Goal: Task Accomplishment & Management: Complete application form

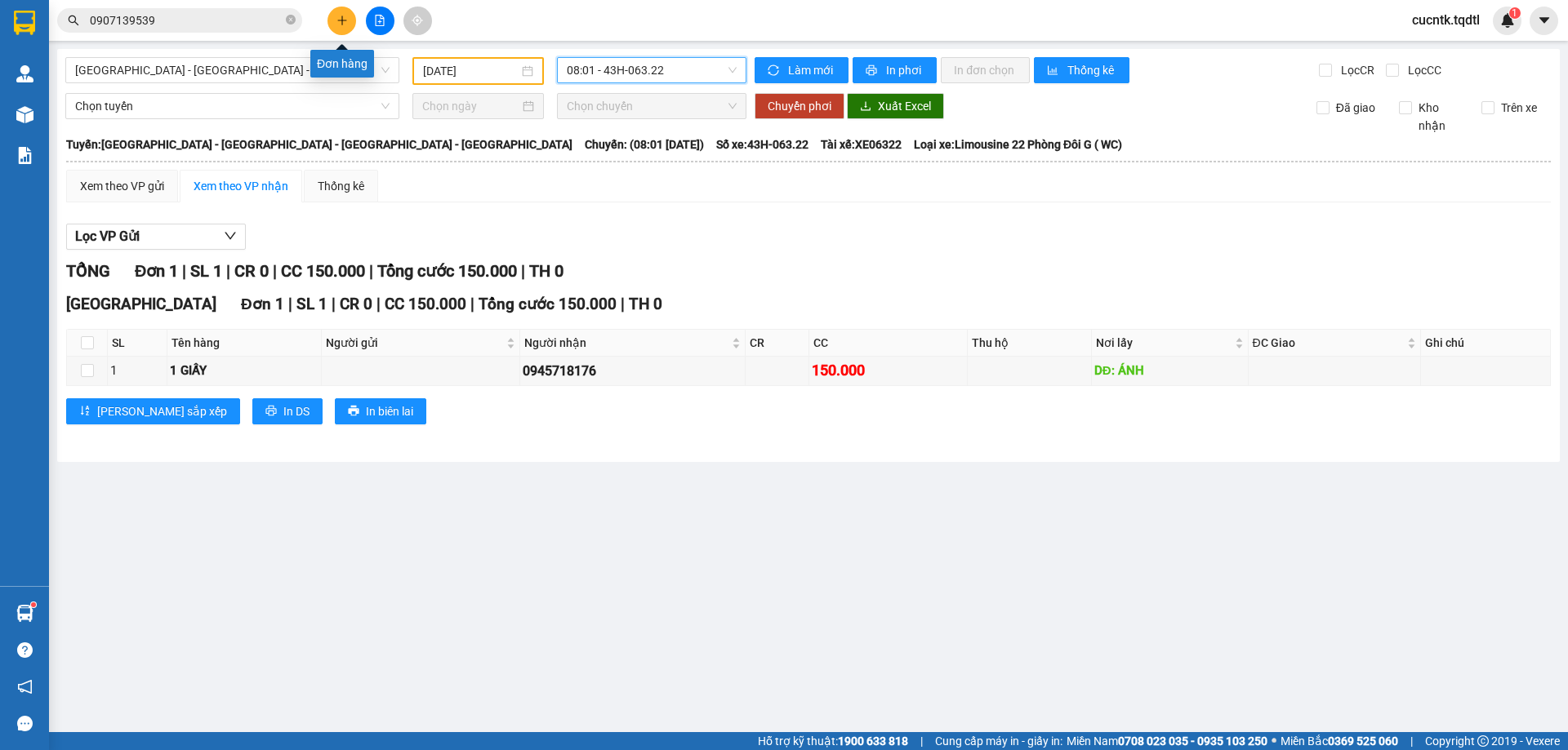
click at [338, 23] on icon "plus" at bounding box center [342, 20] width 12 height 12
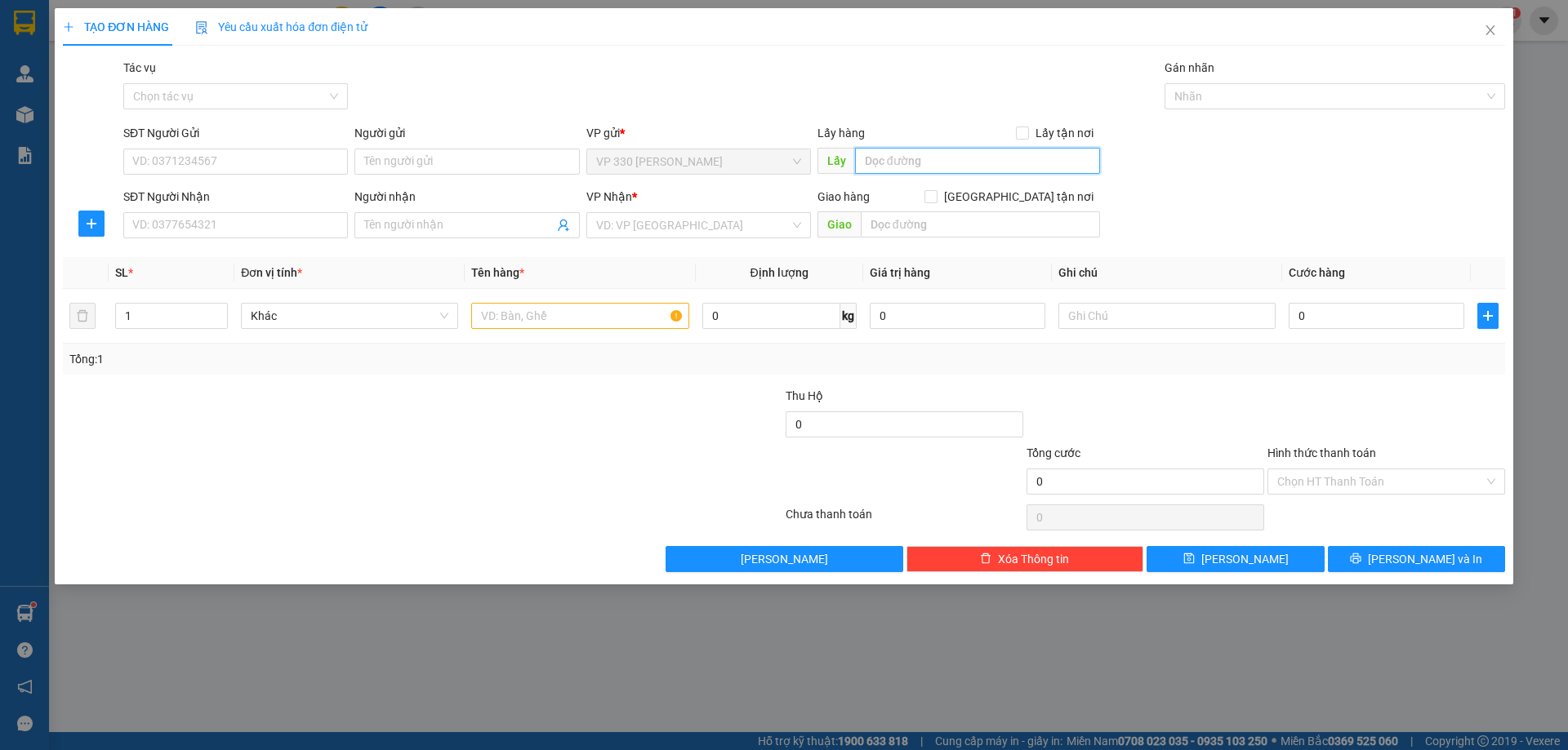
click at [872, 152] on input "text" at bounding box center [977, 161] width 245 height 26
type input "VP [PERSON_NAME]"
click at [250, 222] on input "SĐT Người Nhận" at bounding box center [236, 225] width 225 height 26
type input "0962953492"
click at [511, 217] on input "Người nhận" at bounding box center [457, 225] width 188 height 18
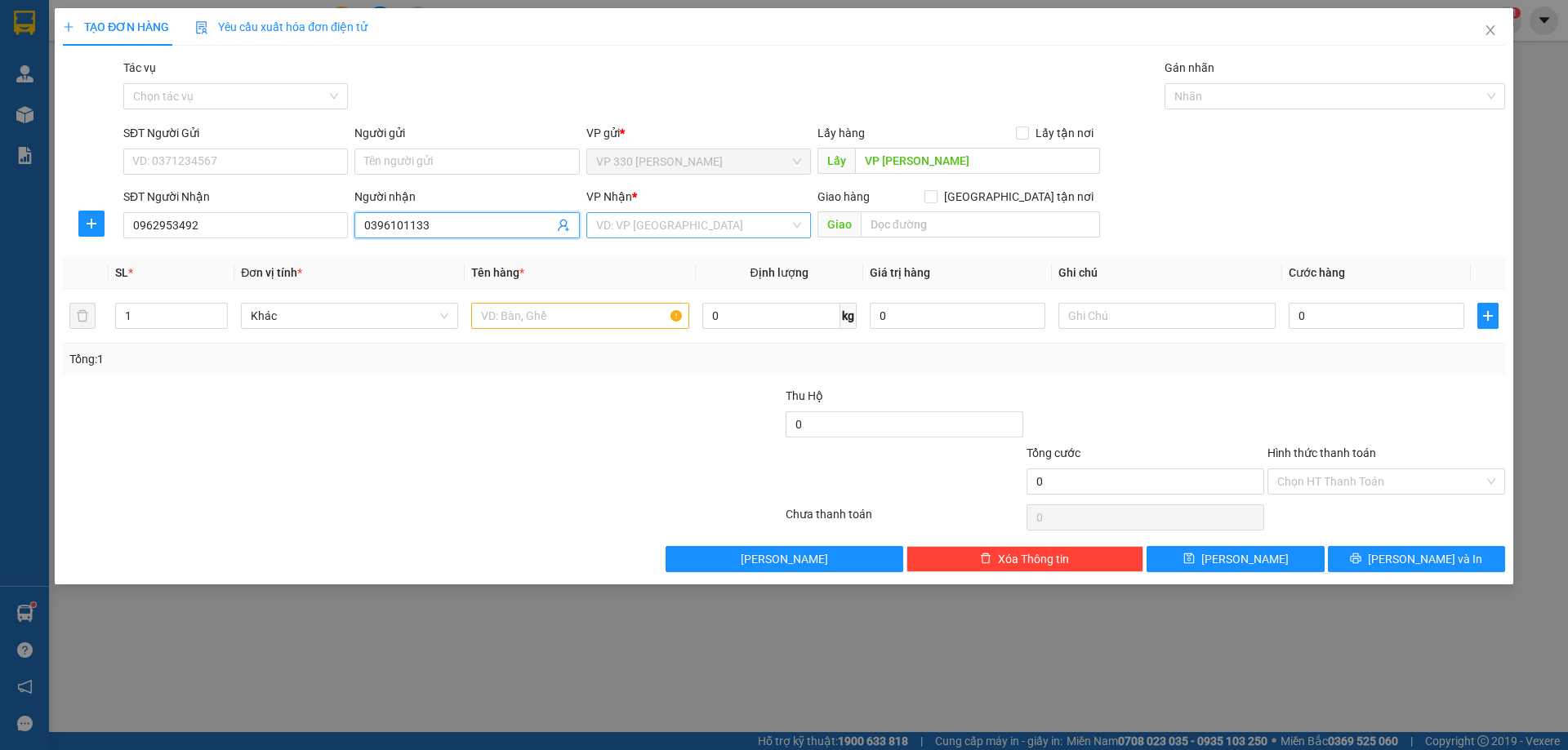
type input "0396101133"
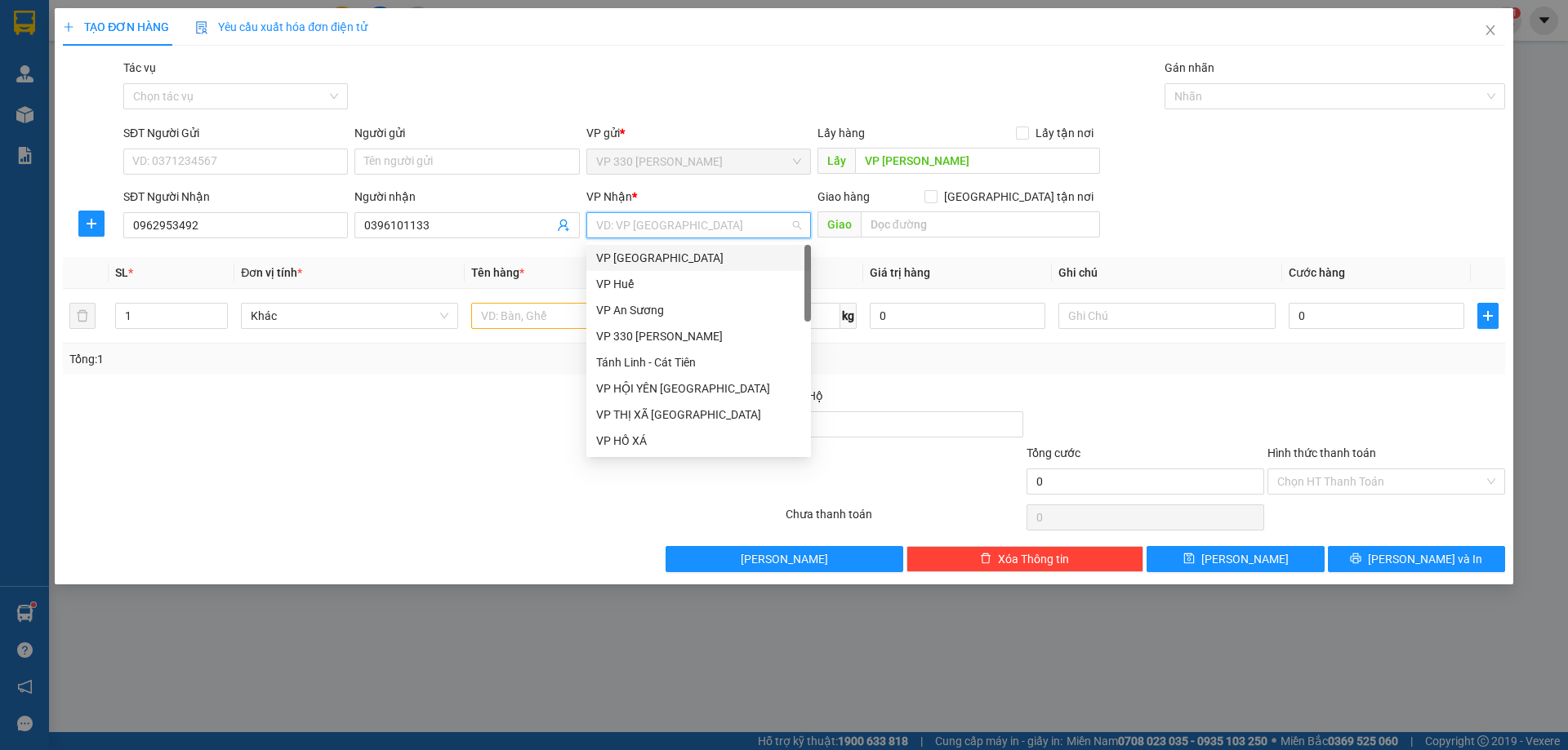
click at [709, 235] on input "search" at bounding box center [692, 225] width 194 height 25
click at [661, 260] on div "VP [GEOGRAPHIC_DATA]" at bounding box center [698, 258] width 205 height 18
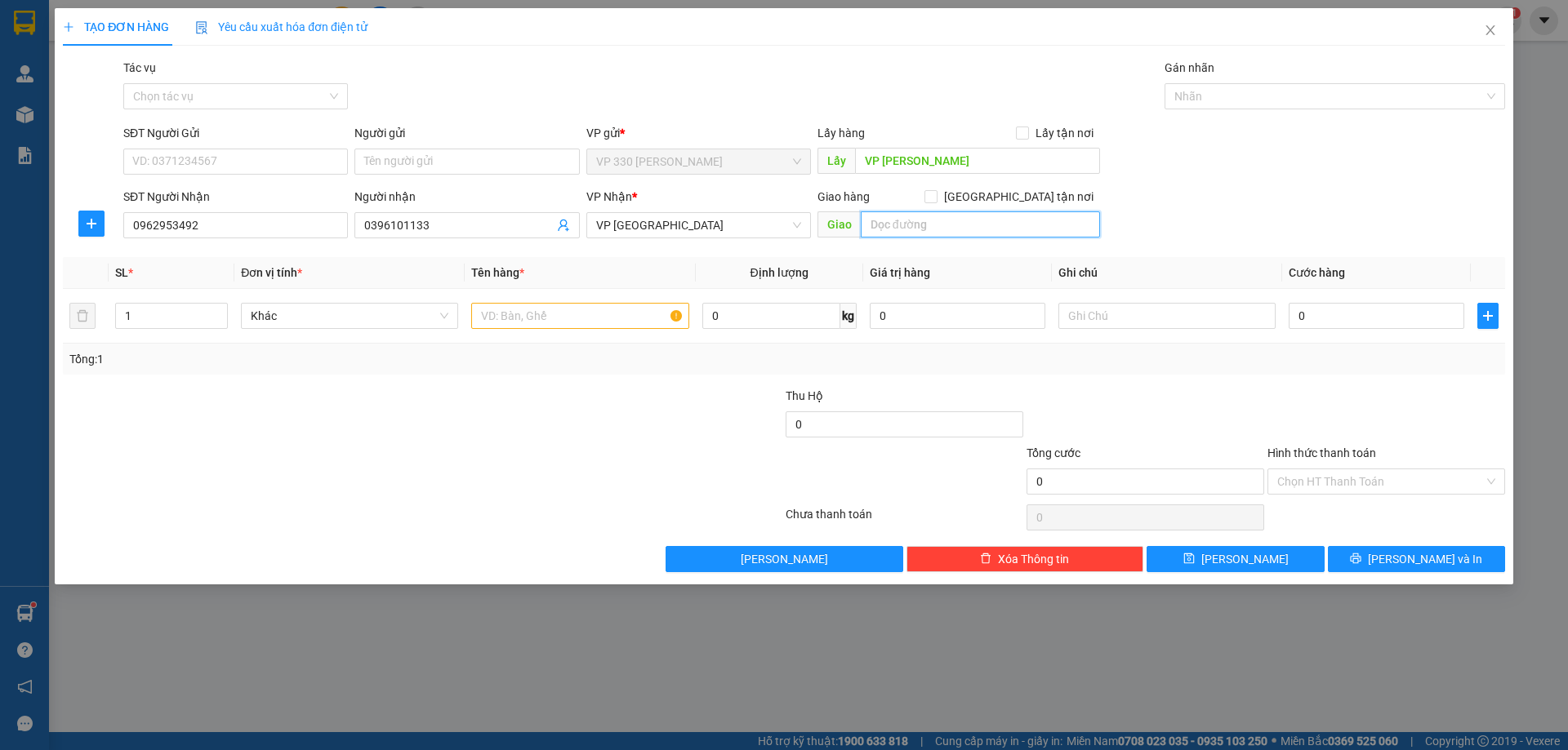
click at [961, 225] on input "text" at bounding box center [980, 225] width 239 height 26
type input "LÂM ĐỒNG"
click at [628, 323] on input "text" at bounding box center [579, 315] width 217 height 26
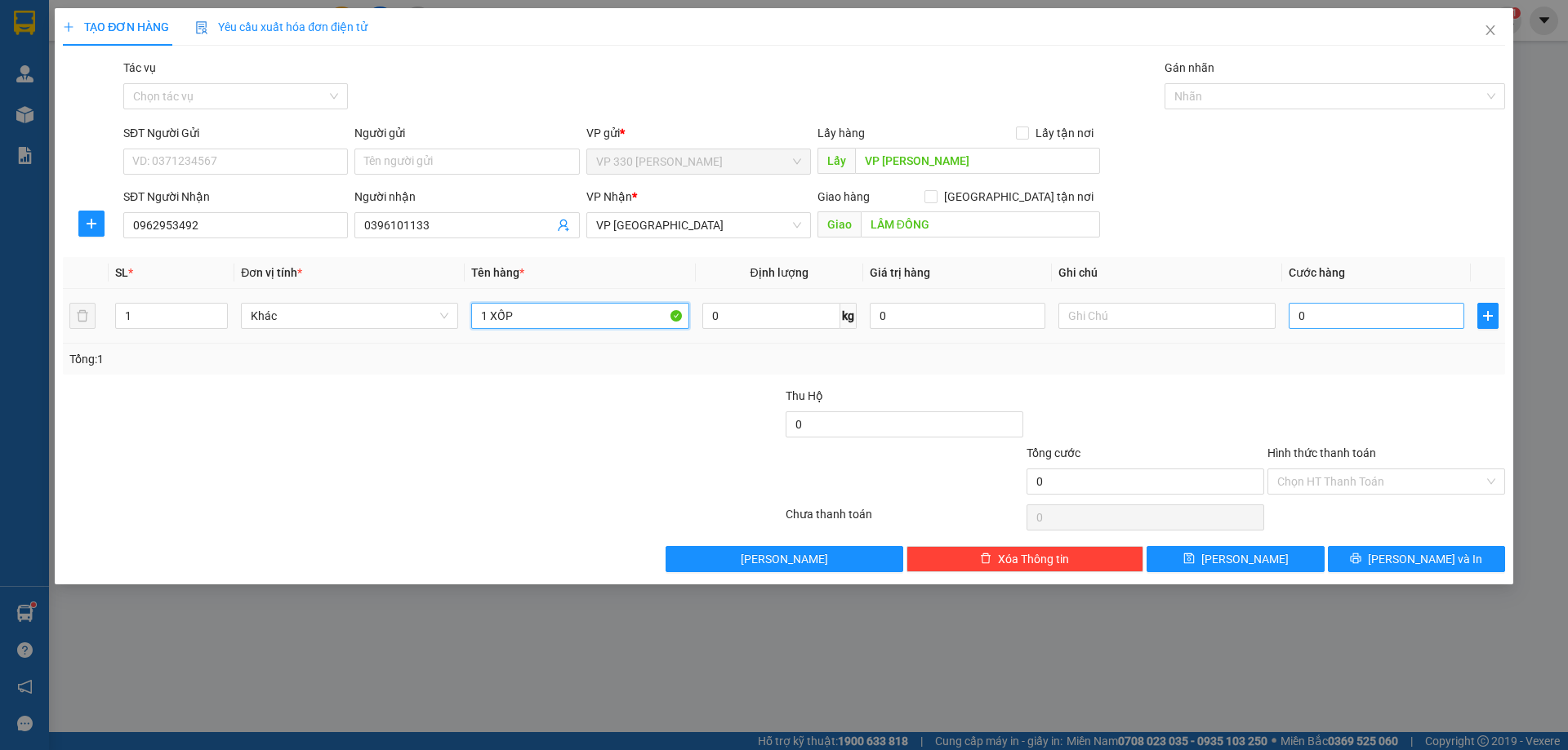
type input "1 XỐP"
click at [1323, 314] on input "0" at bounding box center [1376, 315] width 176 height 26
type input "1"
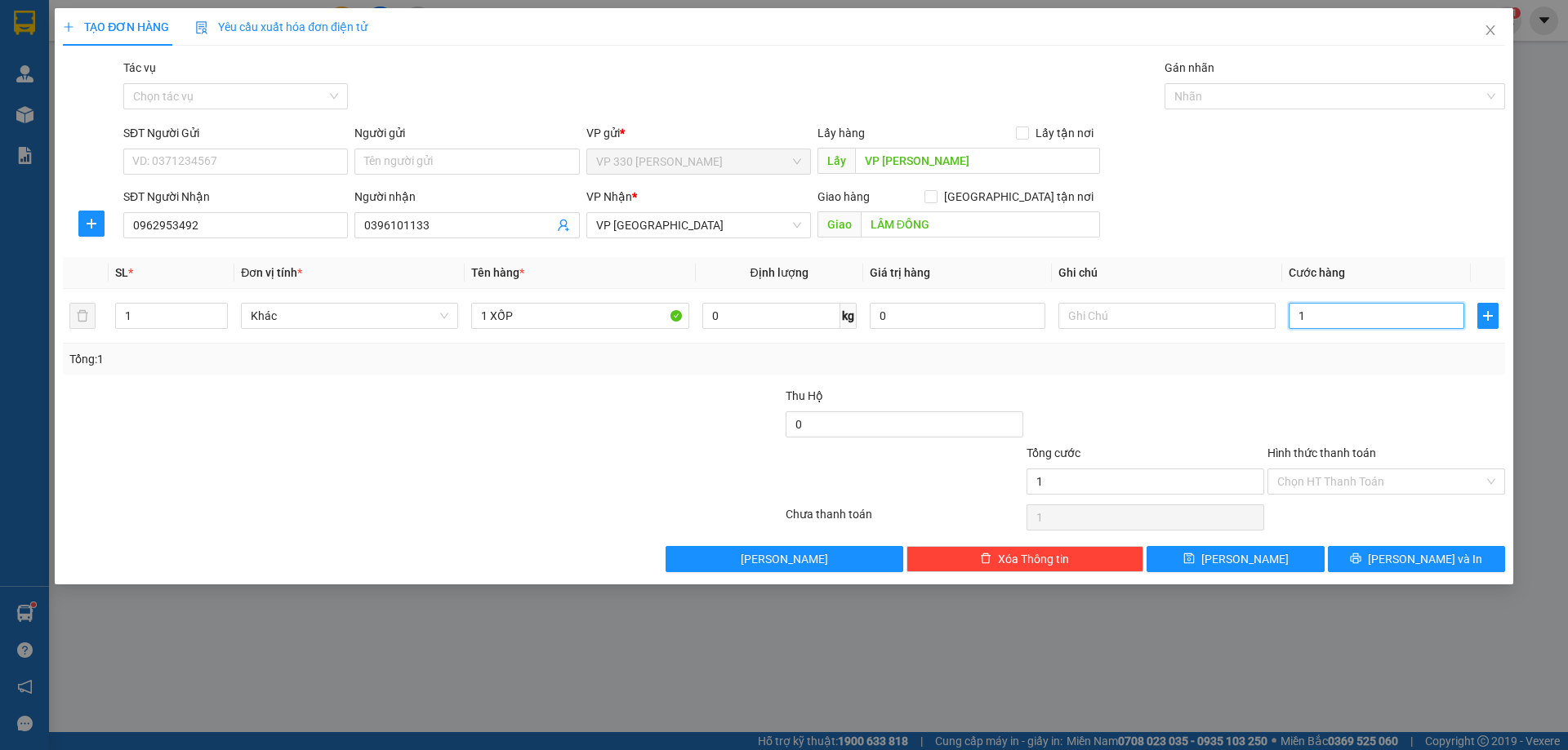
type input "15"
type input "150"
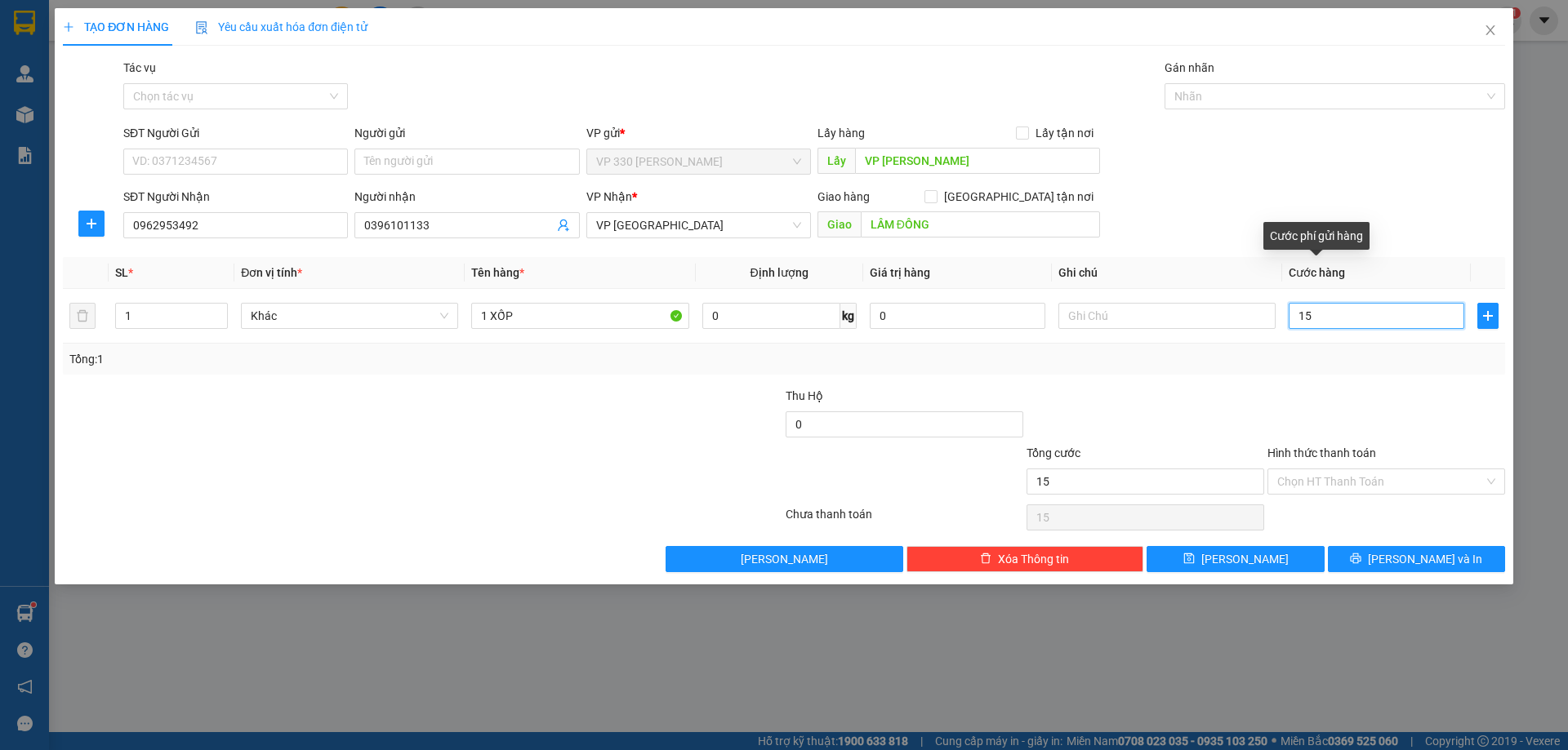
type input "150"
type input "1.500"
type input "15.000"
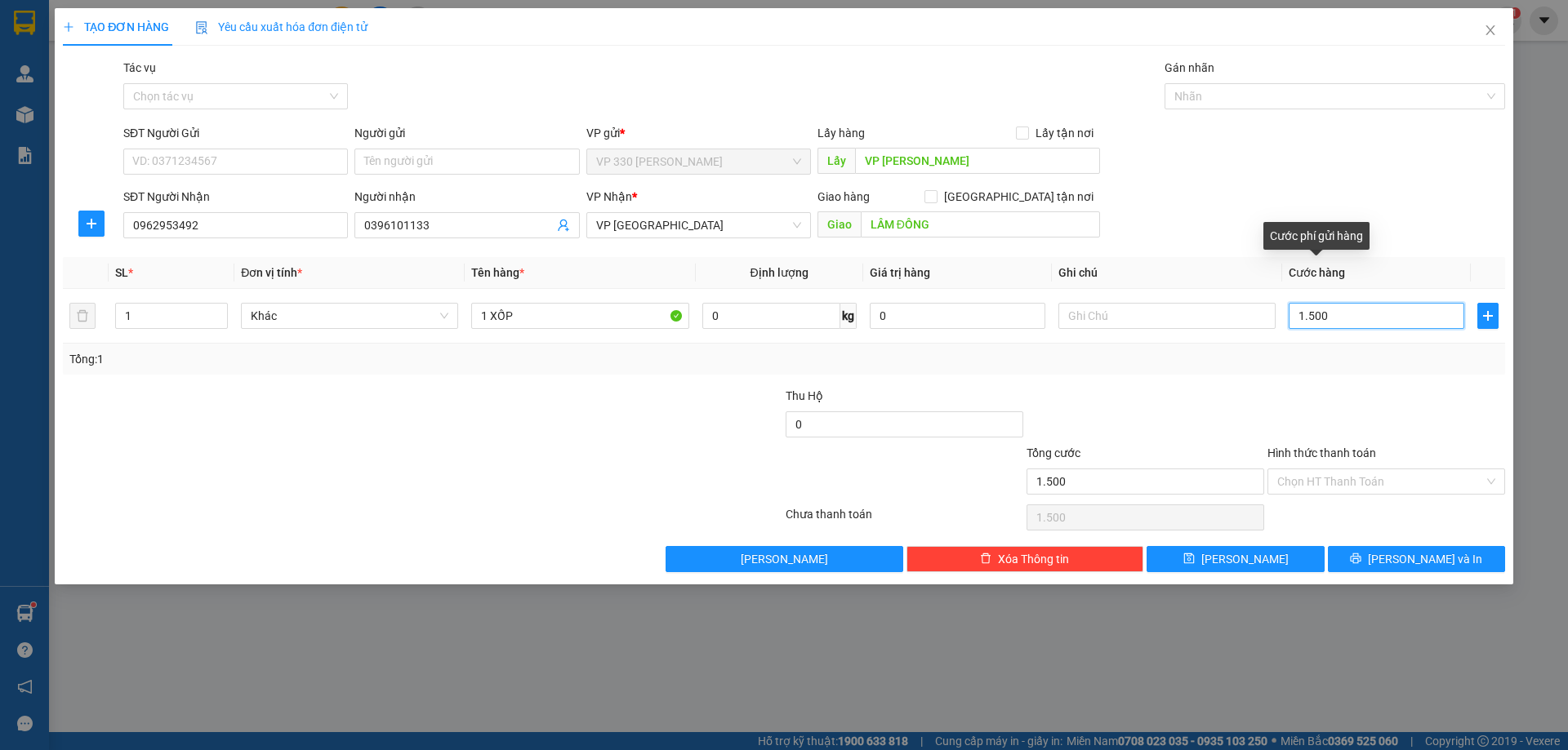
type input "15.000"
type input "150.000"
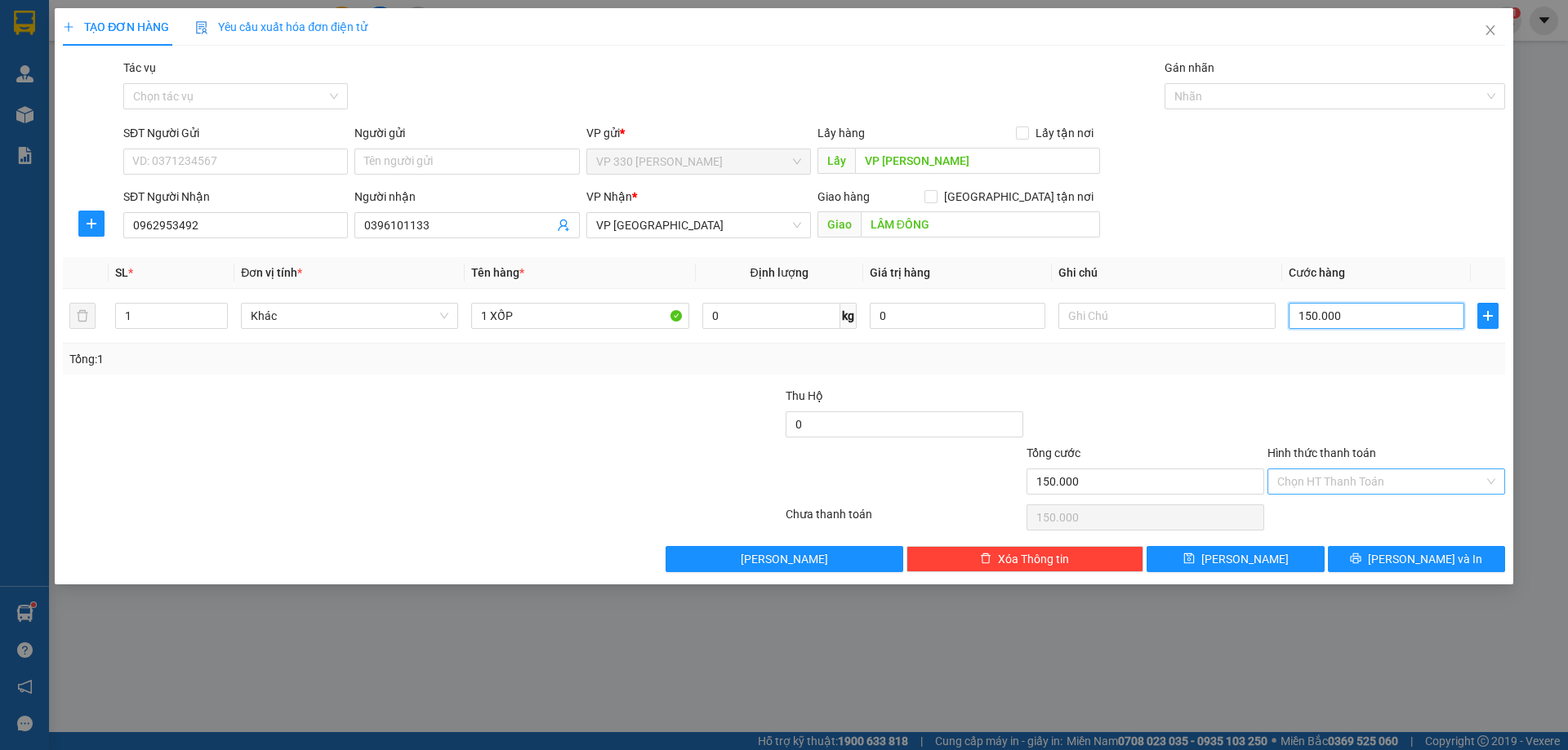
type input "150.000"
click at [1380, 476] on input "Hình thức thanh toán" at bounding box center [1380, 481] width 206 height 25
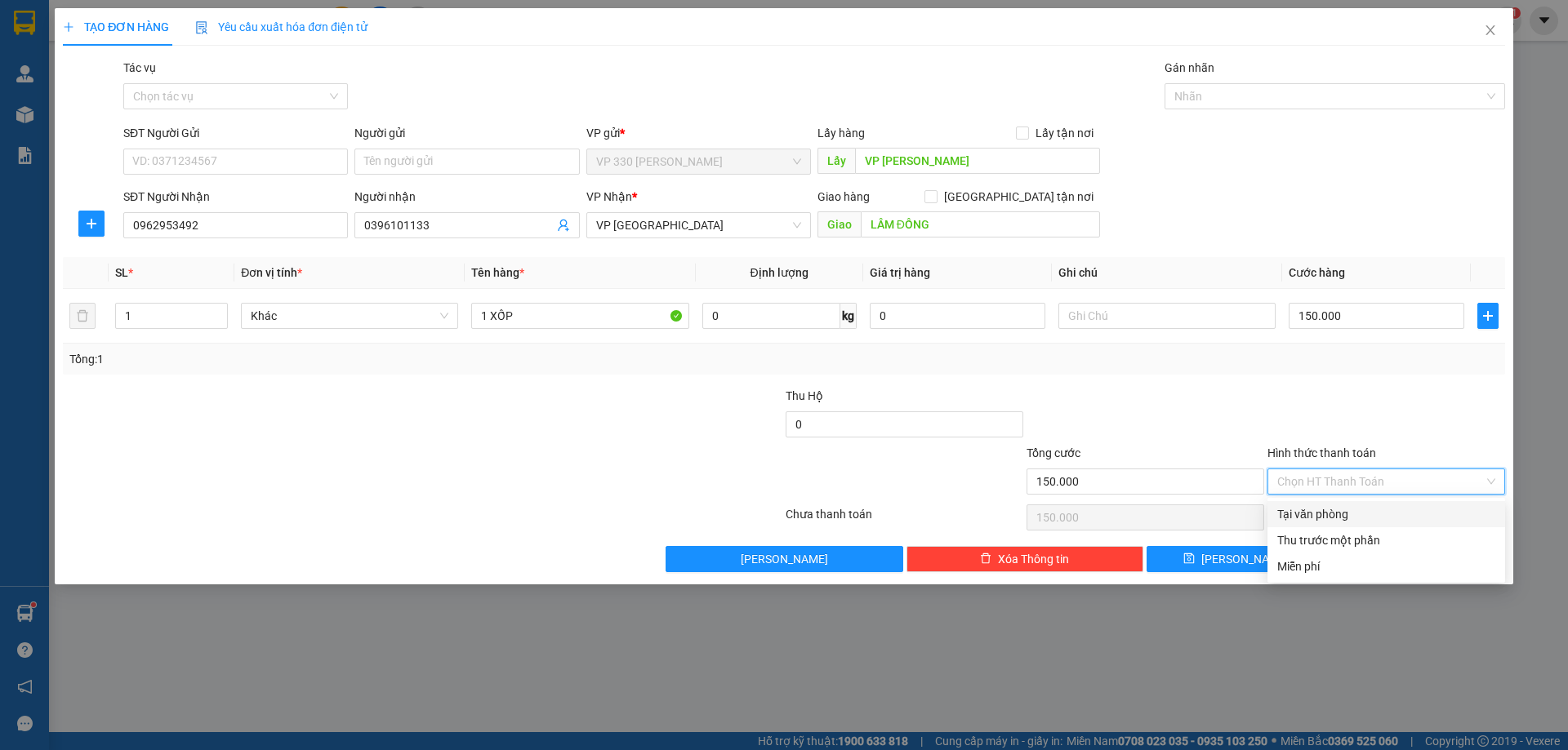
click at [1338, 514] on div "Tại văn phòng" at bounding box center [1386, 515] width 218 height 18
type input "0"
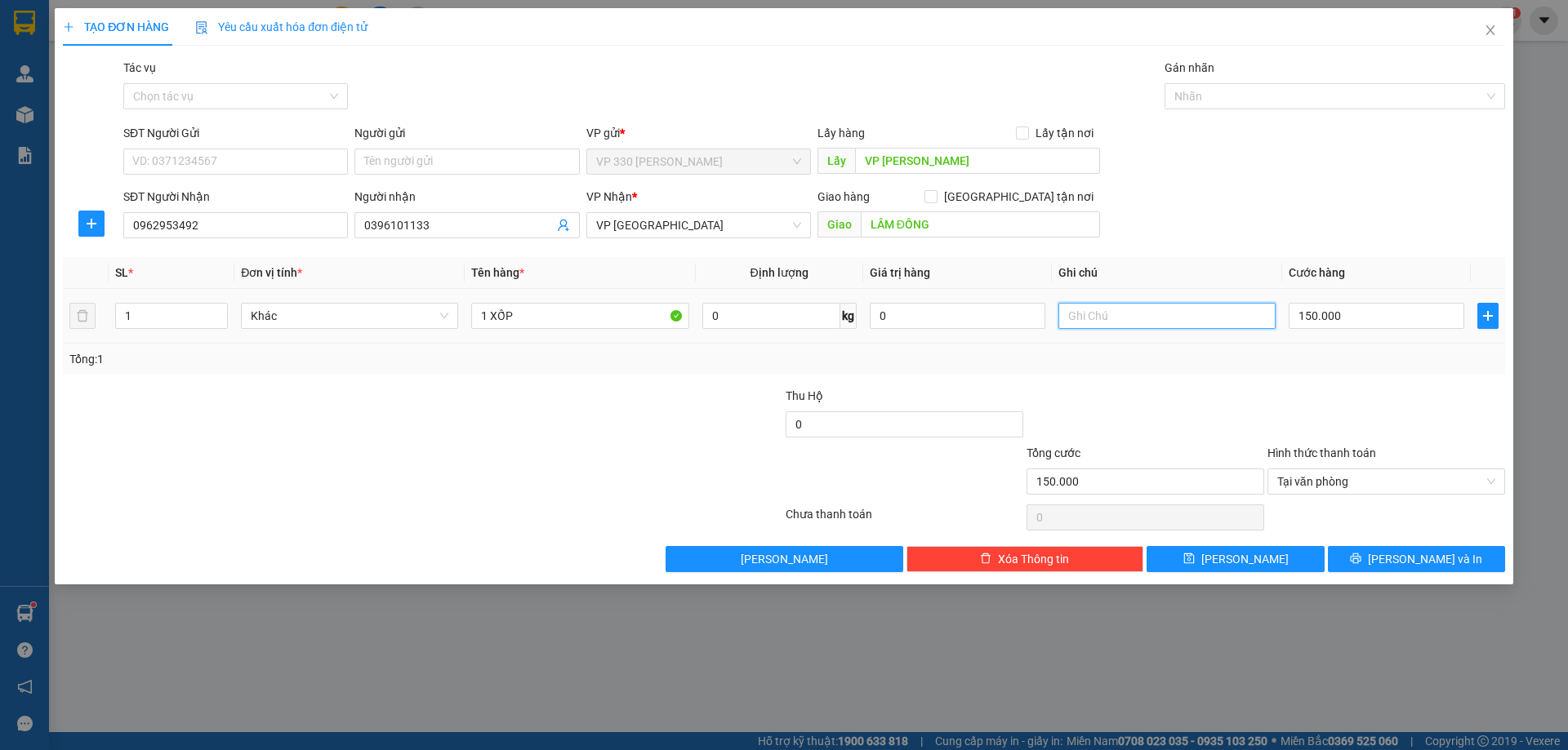
click at [1129, 307] on input "text" at bounding box center [1167, 315] width 217 height 26
type input "N3 [GEOGRAPHIC_DATA]"
click at [1448, 557] on span "[PERSON_NAME] và In" at bounding box center [1425, 559] width 115 height 18
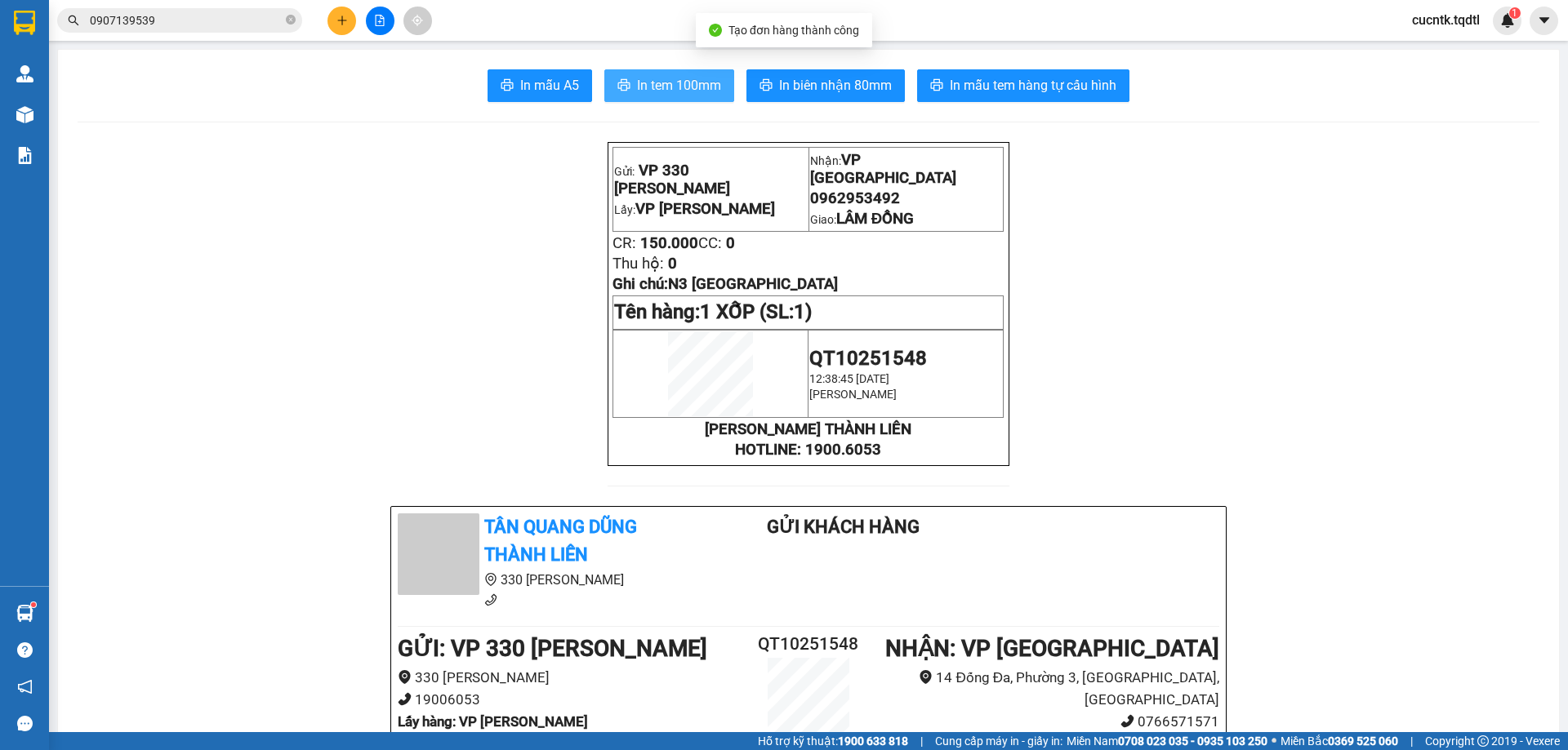
click at [676, 85] on span "In tem 100mm" at bounding box center [678, 85] width 84 height 20
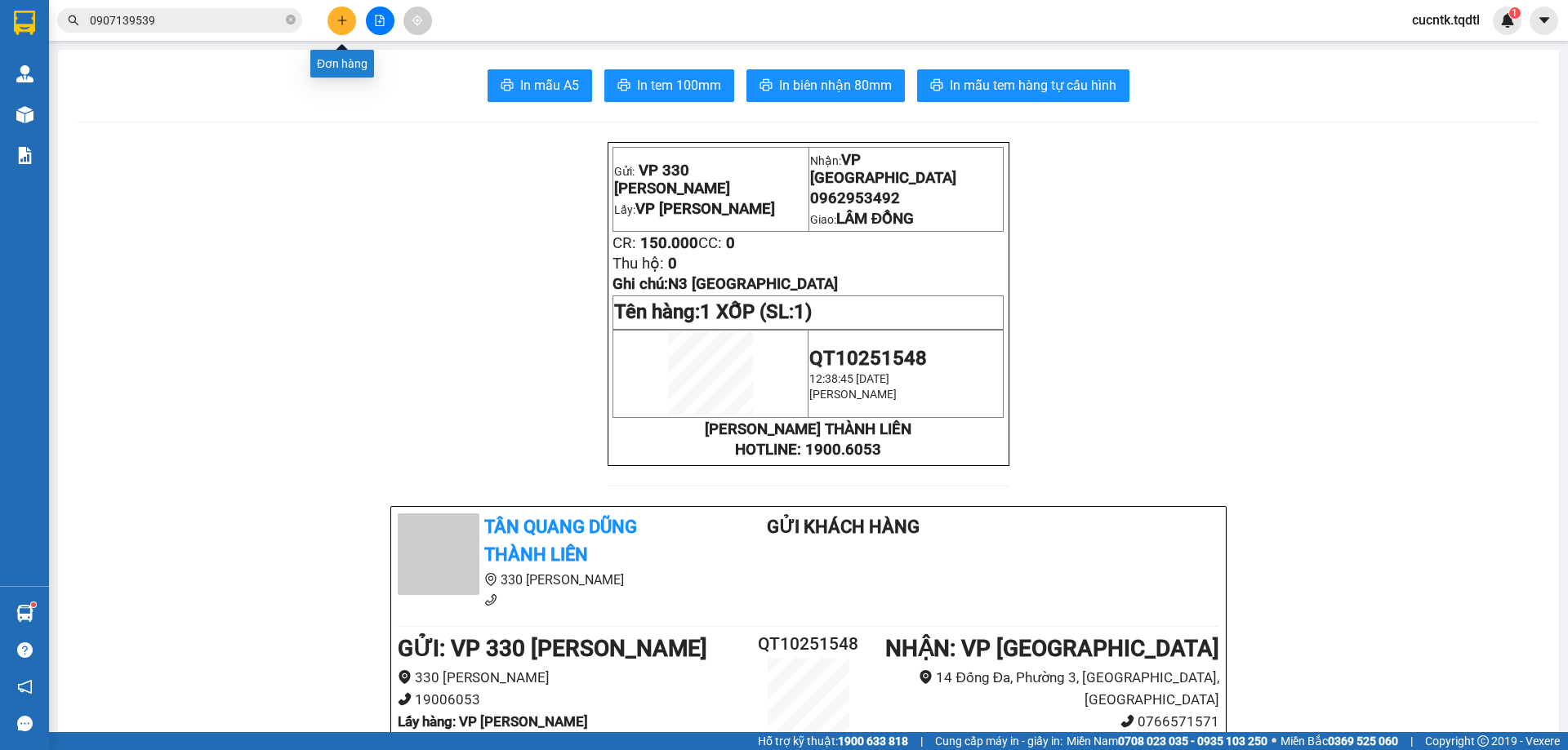
click at [337, 11] on button at bounding box center [341, 20] width 28 height 28
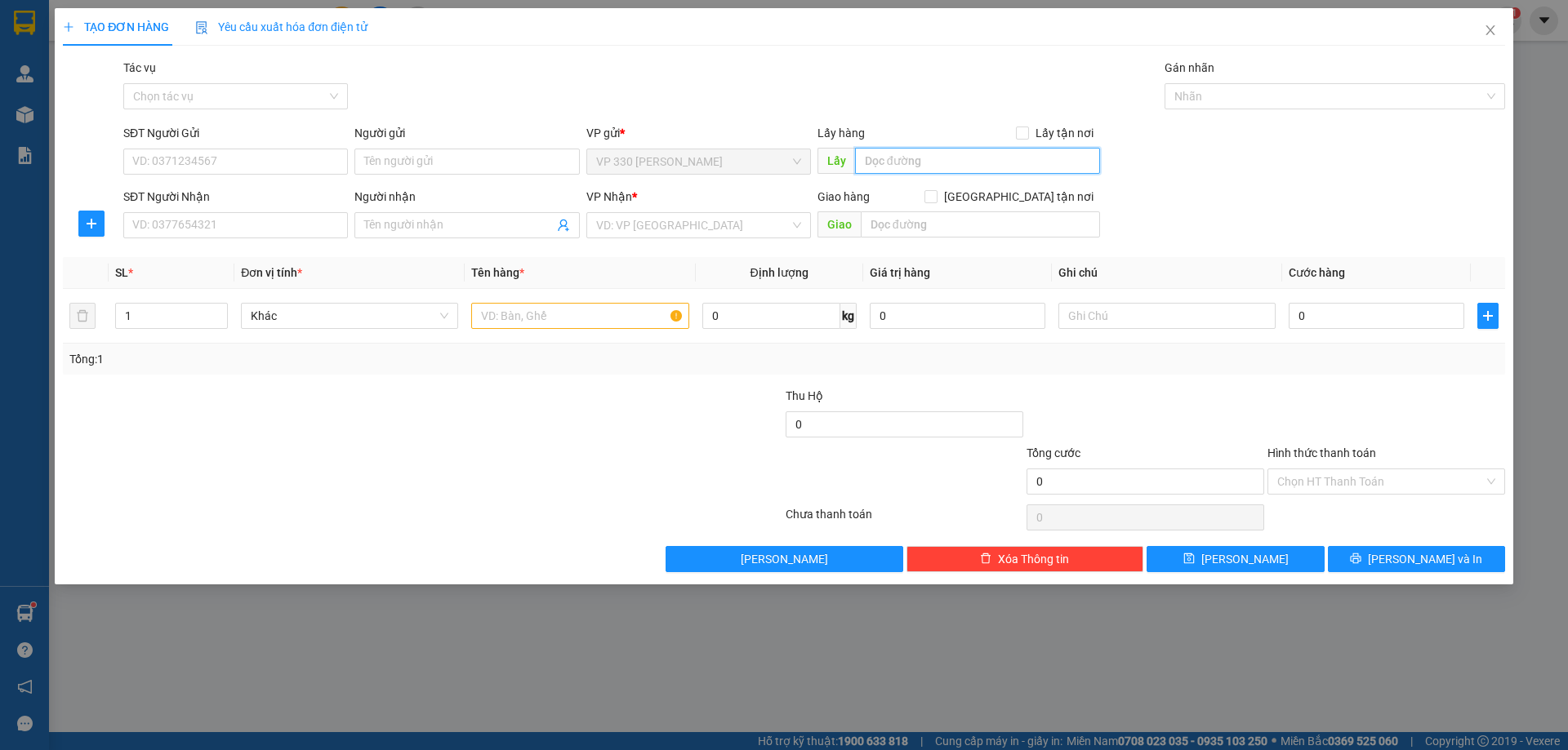
click at [890, 155] on input "text" at bounding box center [977, 161] width 245 height 26
type input "VP [PERSON_NAME]"
click at [318, 225] on input "SĐT Người Nhận" at bounding box center [236, 225] width 225 height 26
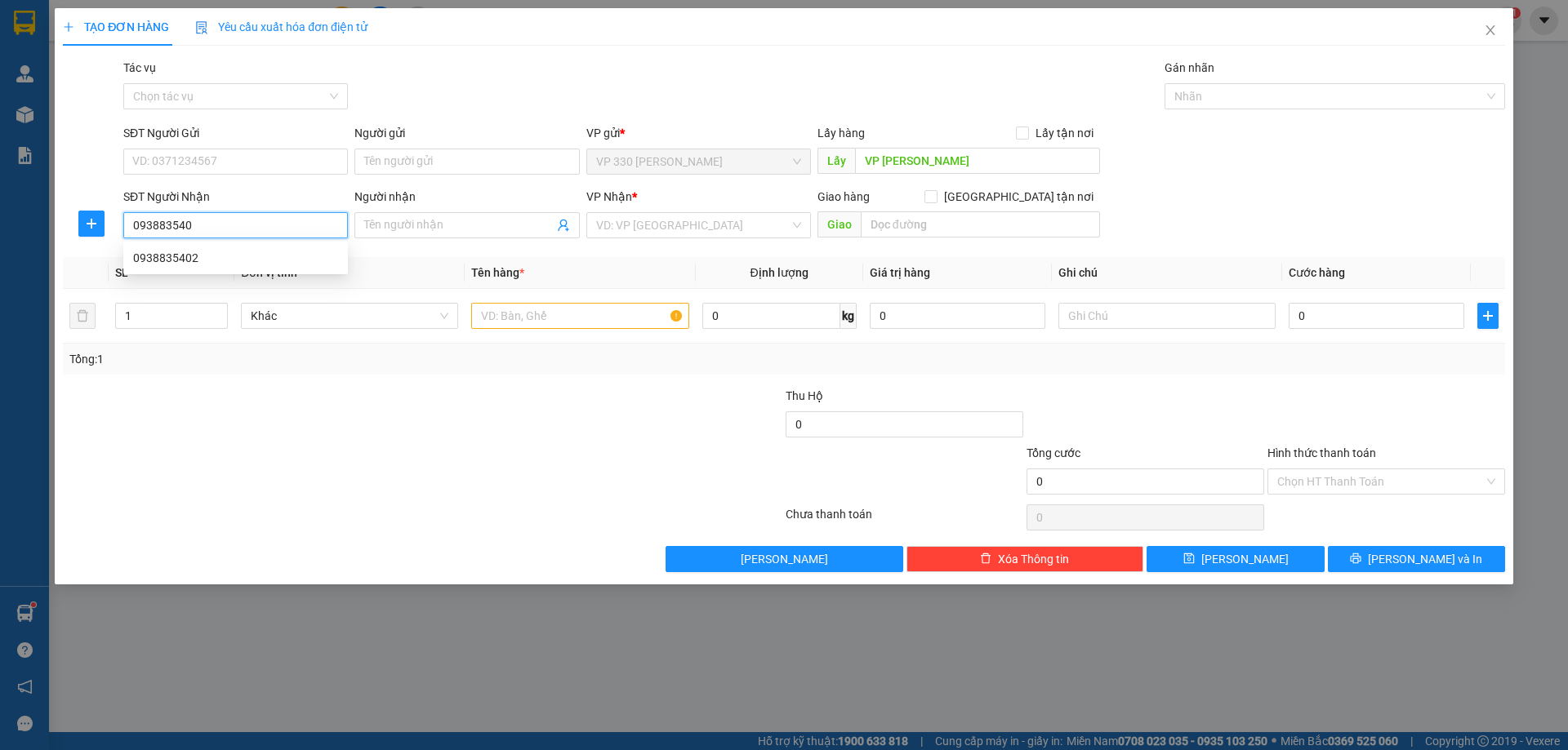
type input "0938835402"
click at [327, 266] on div "0938835402" at bounding box center [235, 258] width 205 height 18
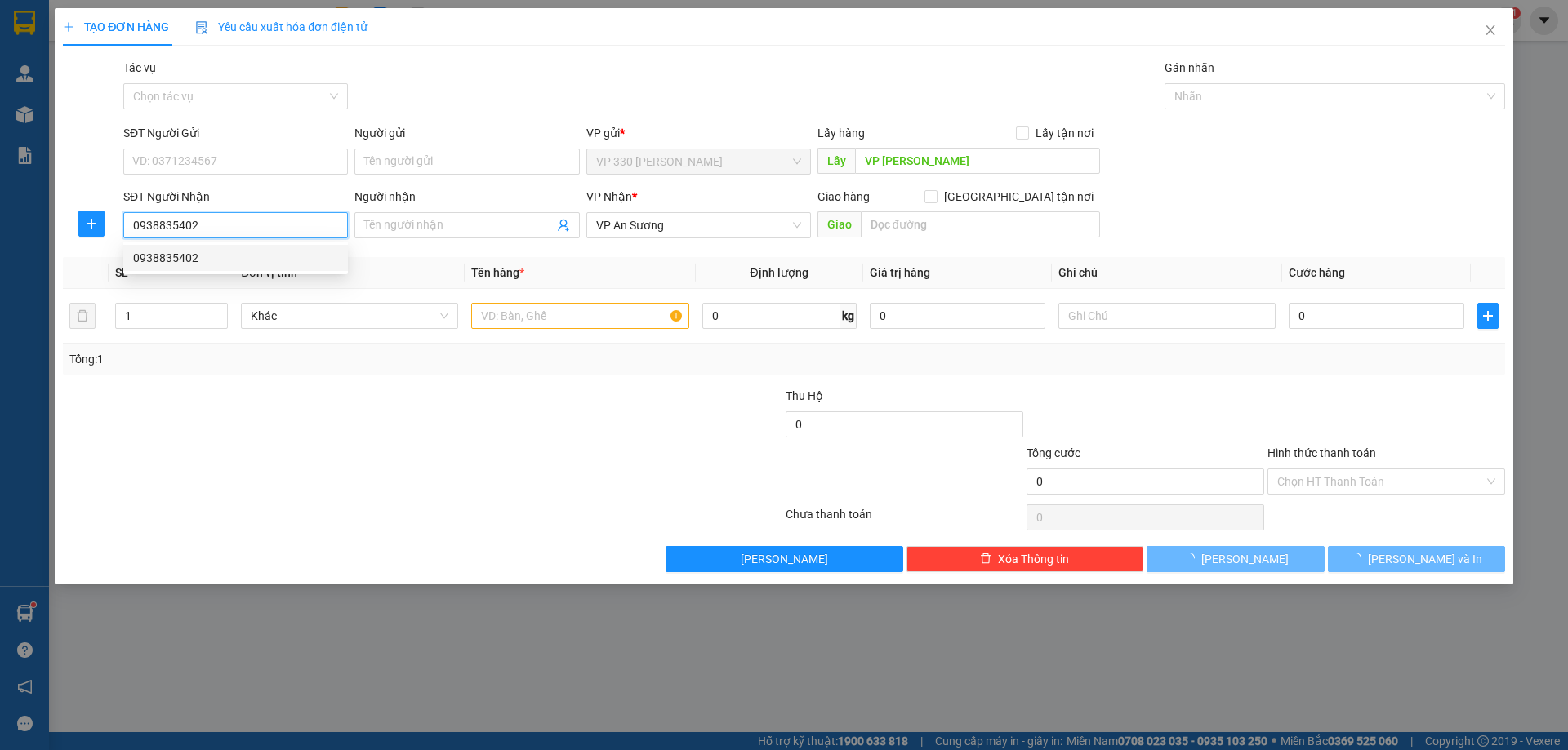
type input "300.000"
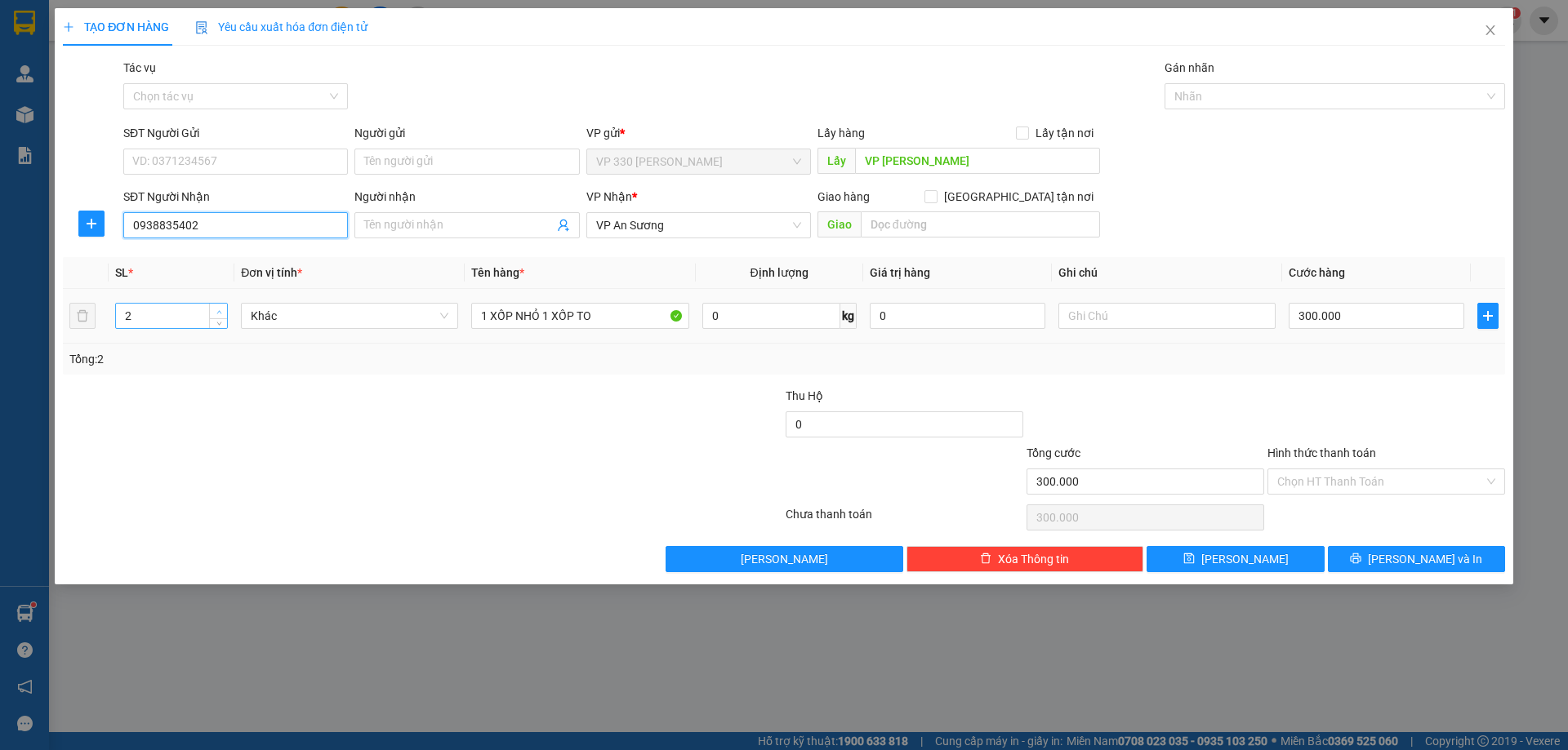
type input "0938835402"
type input "3"
click at [220, 307] on span "up" at bounding box center [218, 312] width 10 height 10
drag, startPoint x: 616, startPoint y: 315, endPoint x: 447, endPoint y: 335, distance: 170.2
click at [447, 335] on tr "3 Khác 1 XỐP NHỎ 1 XỐP TO 0 kg 0 300.000" at bounding box center [784, 316] width 1442 height 55
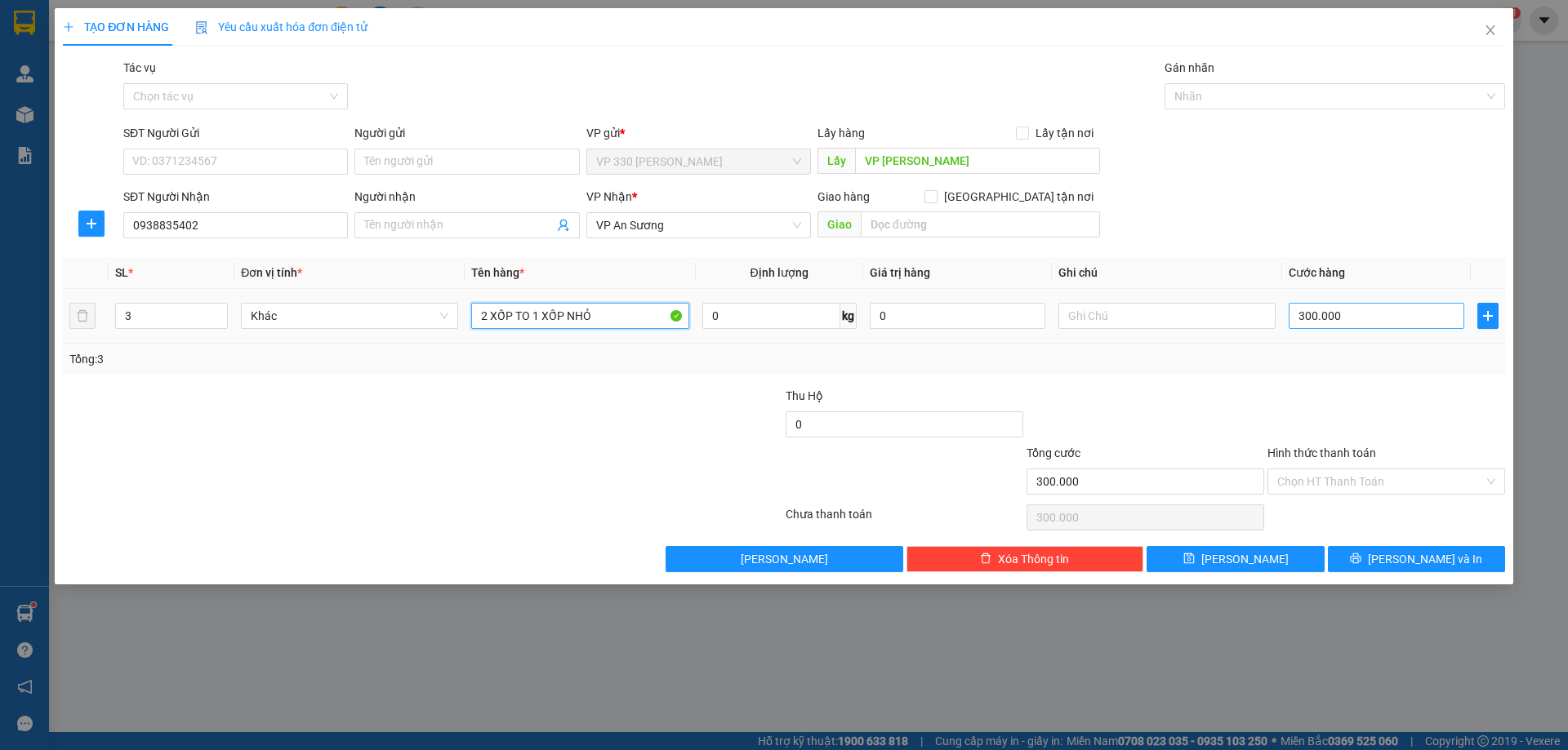
type input "2 XỐP TO 1 XỐP NHỎ"
click at [1365, 316] on input "300.000" at bounding box center [1376, 315] width 176 height 26
type input "5"
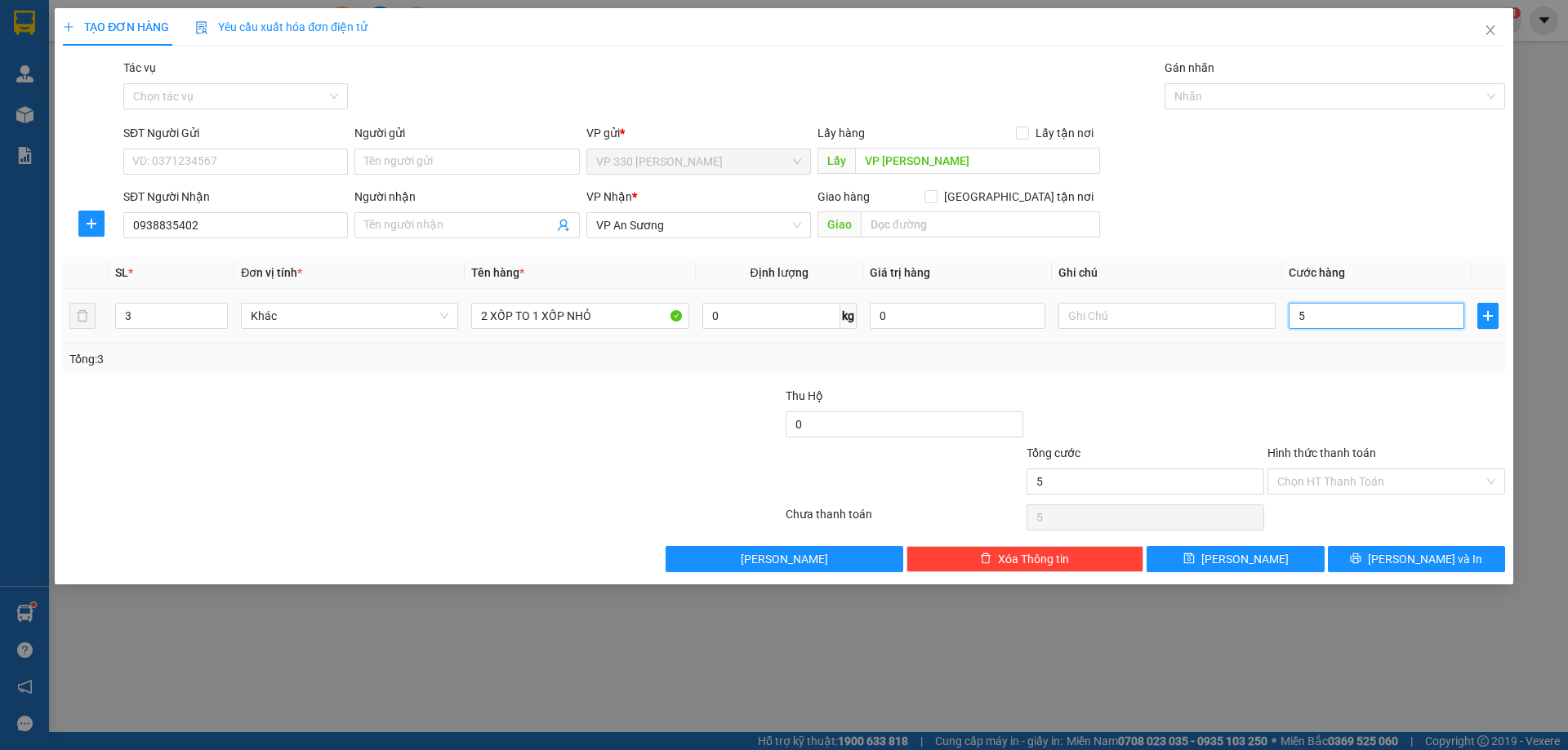
type input "50"
type input "500"
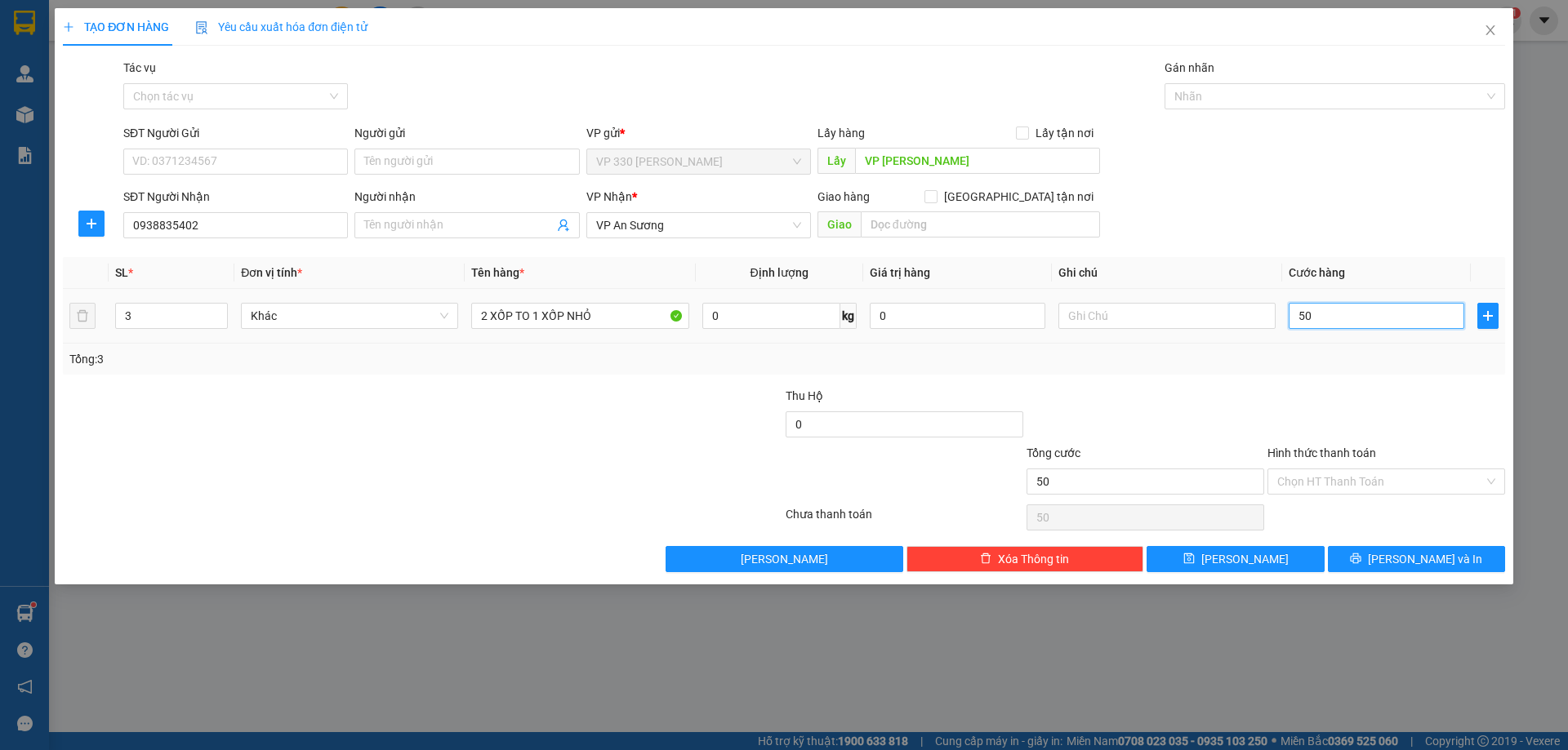
type input "500"
type input "5.000"
type input "50.000"
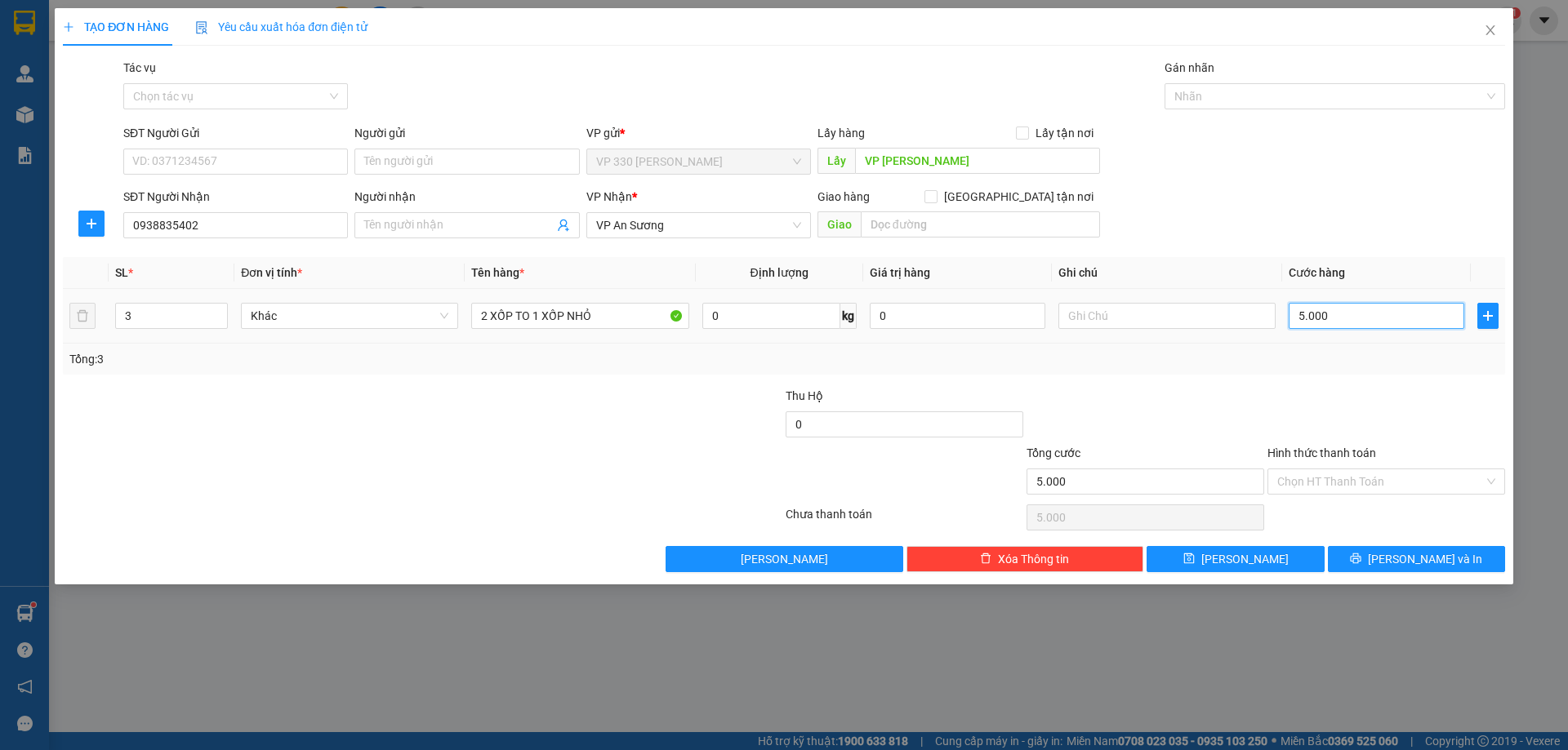
type input "50.000"
type input "500.000"
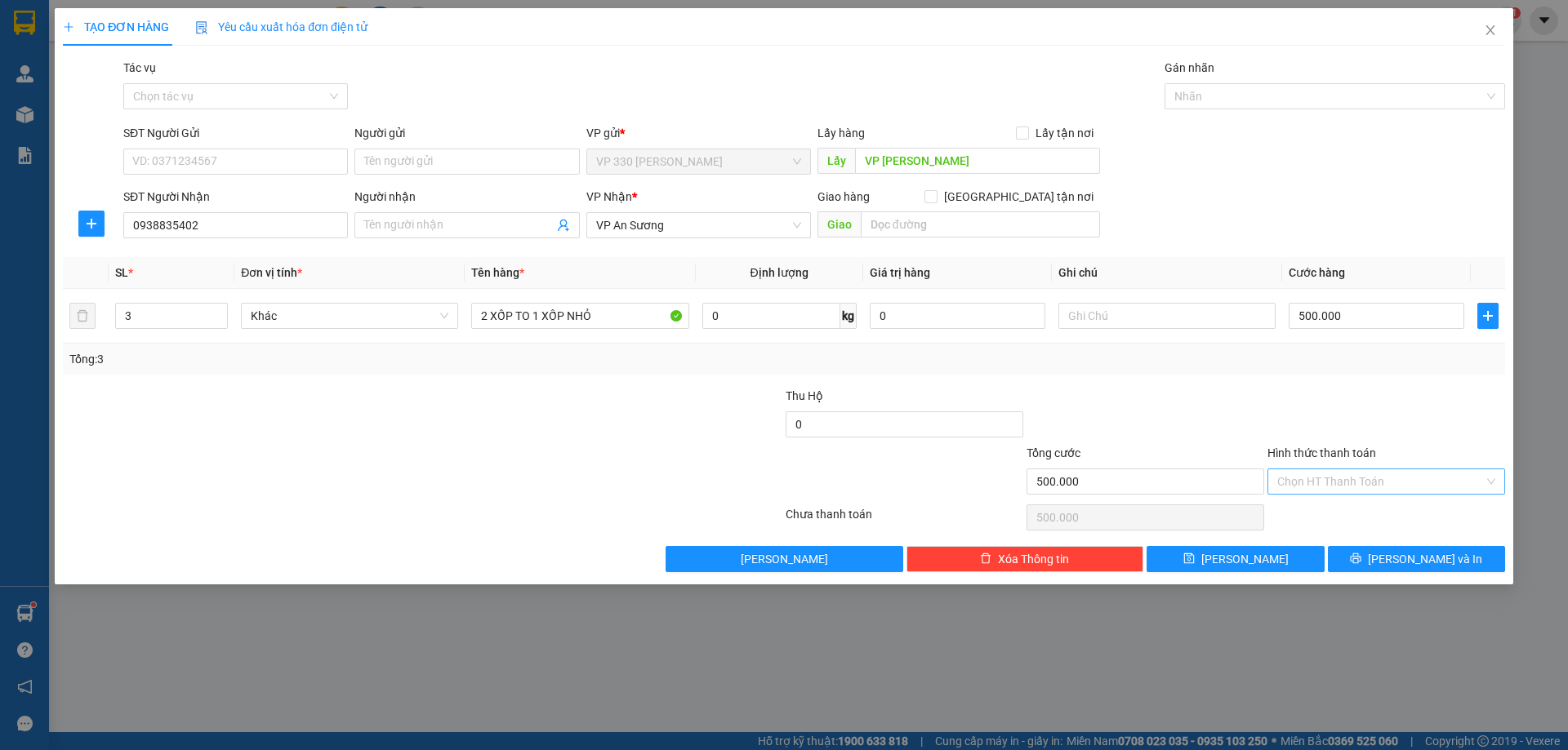
click at [1451, 479] on input "Hình thức thanh toán" at bounding box center [1380, 481] width 206 height 25
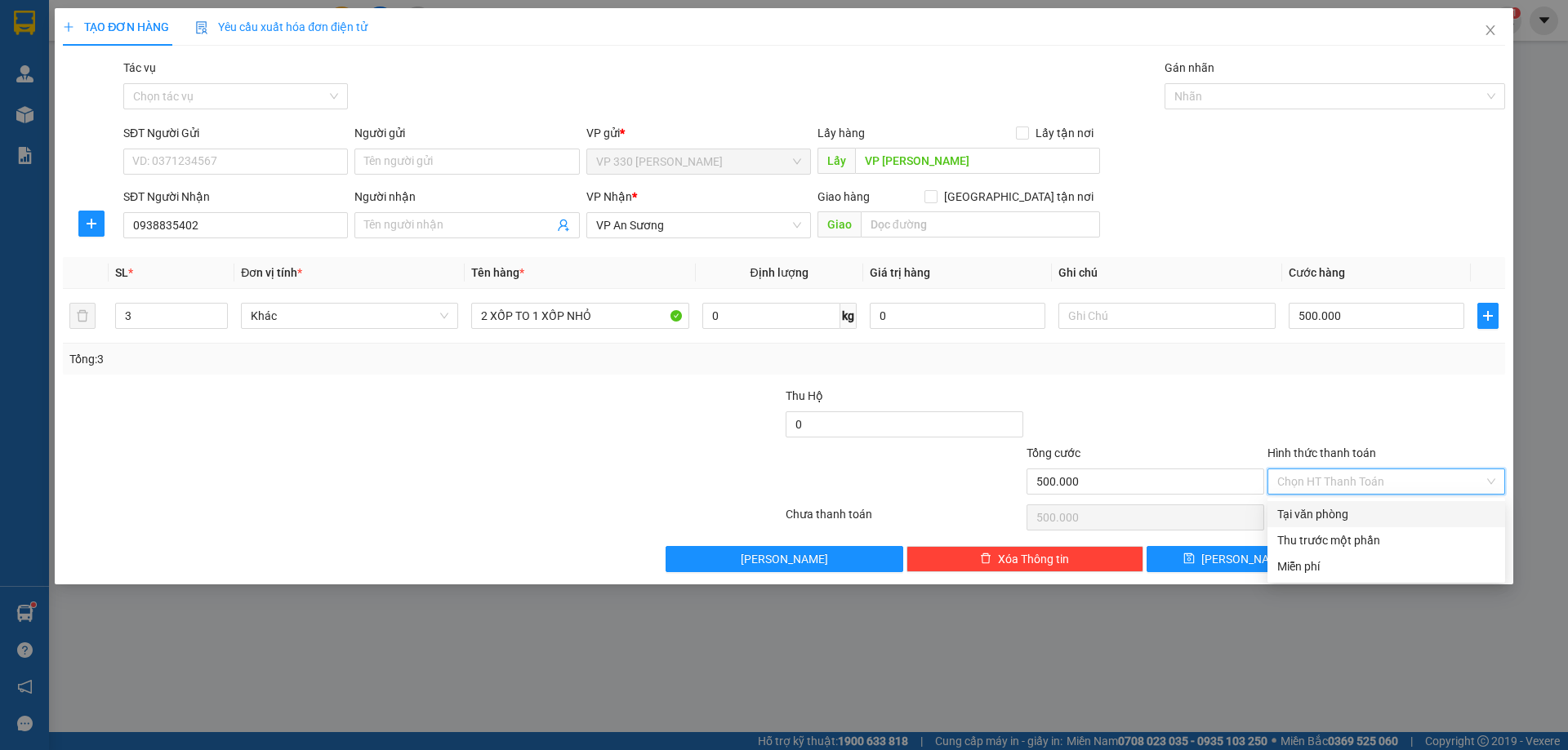
click at [1331, 519] on div "Tại văn phòng" at bounding box center [1386, 515] width 218 height 18
type input "0"
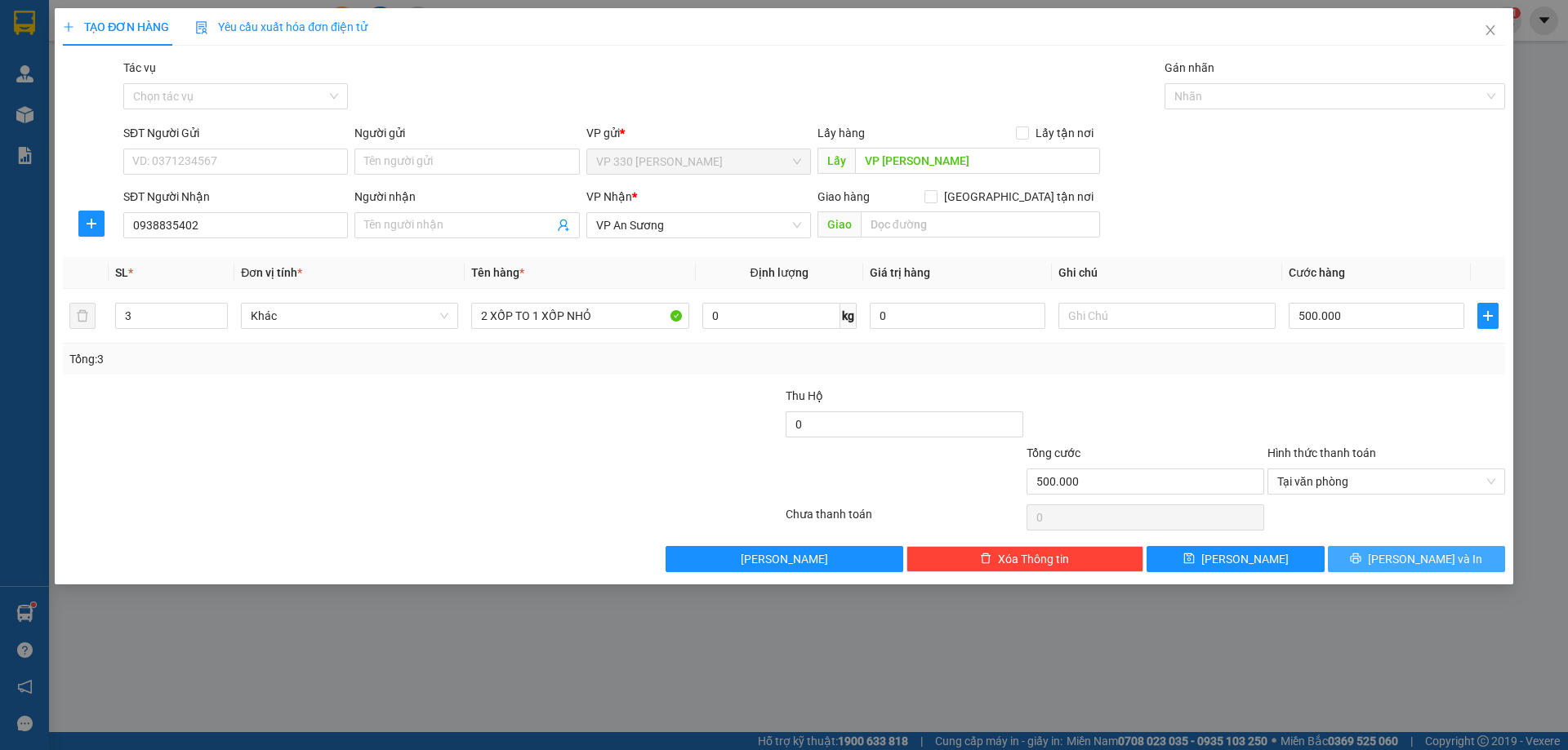
click at [1426, 558] on span "[PERSON_NAME] và In" at bounding box center [1425, 559] width 115 height 18
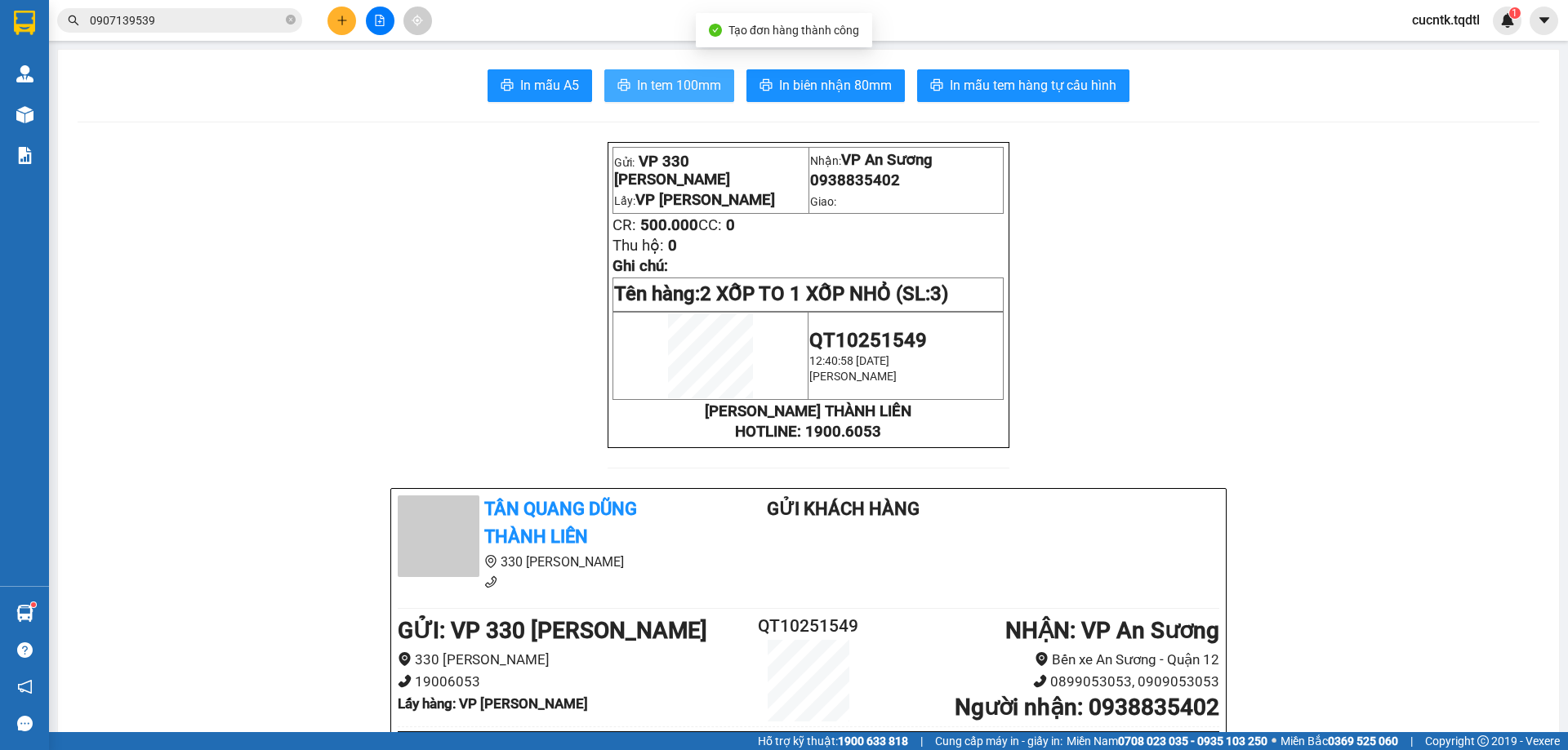
click at [664, 80] on span "In tem 100mm" at bounding box center [678, 85] width 84 height 20
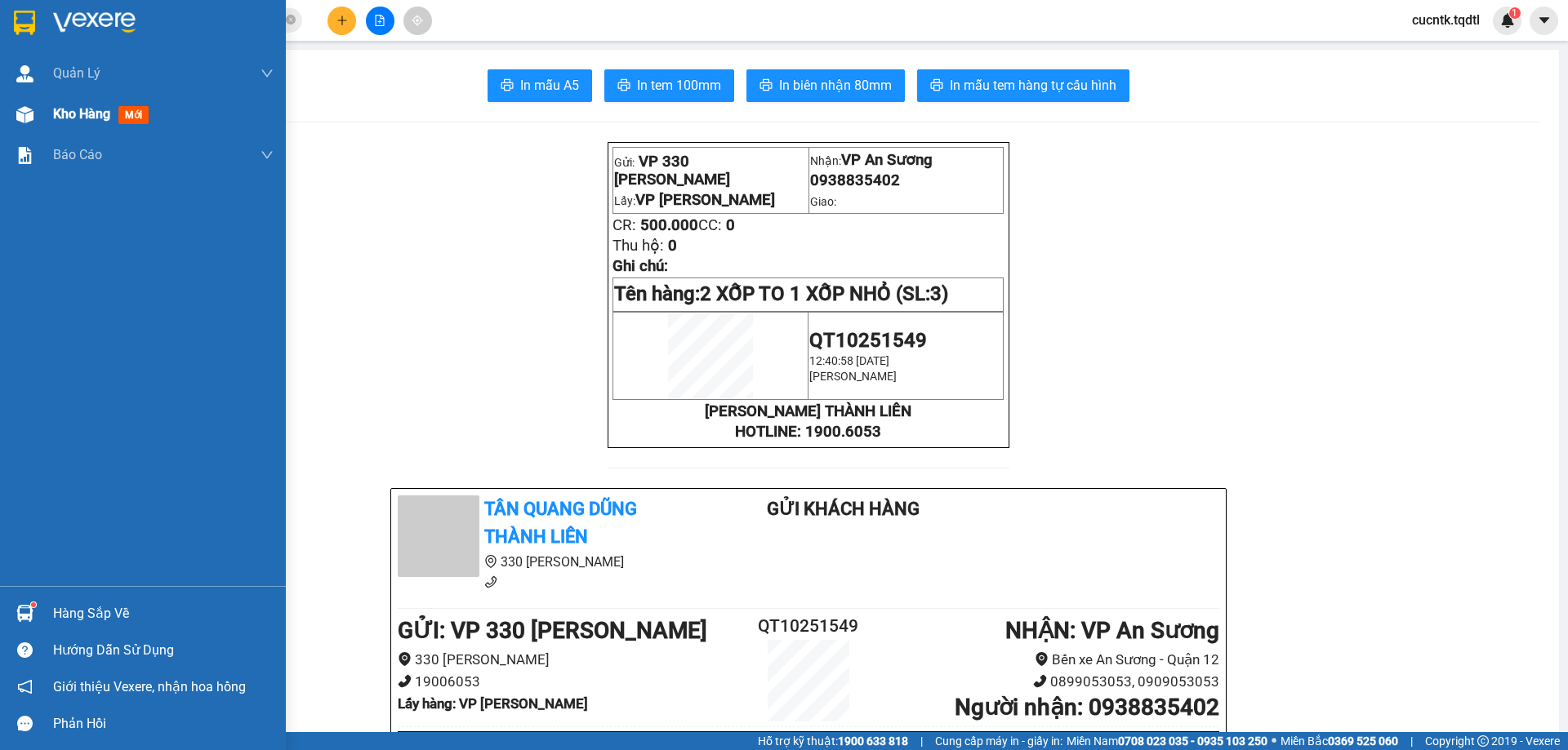
click at [79, 120] on span "Kho hàng" at bounding box center [81, 114] width 57 height 15
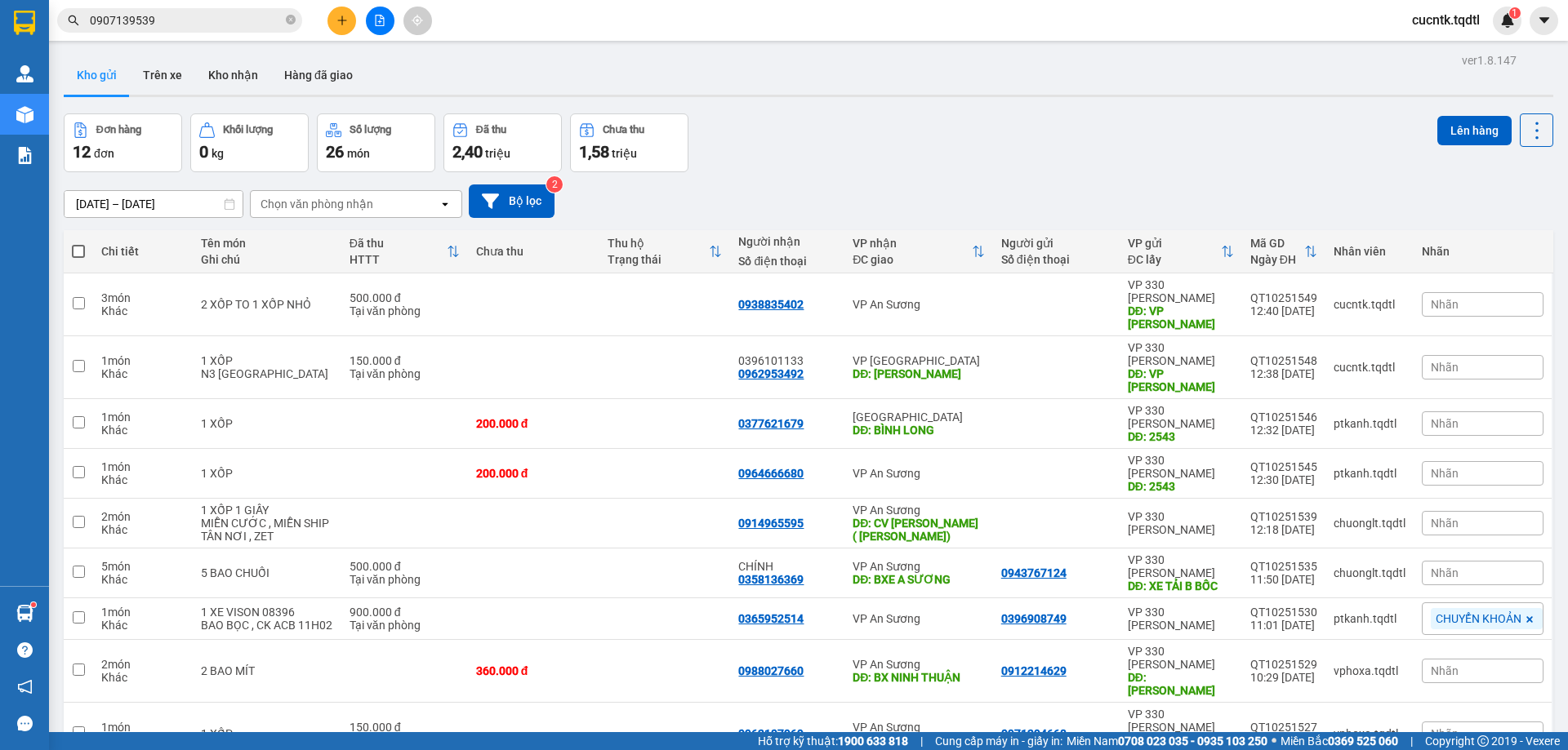
click at [325, 17] on div at bounding box center [379, 20] width 123 height 28
click at [335, 15] on button at bounding box center [341, 20] width 28 height 28
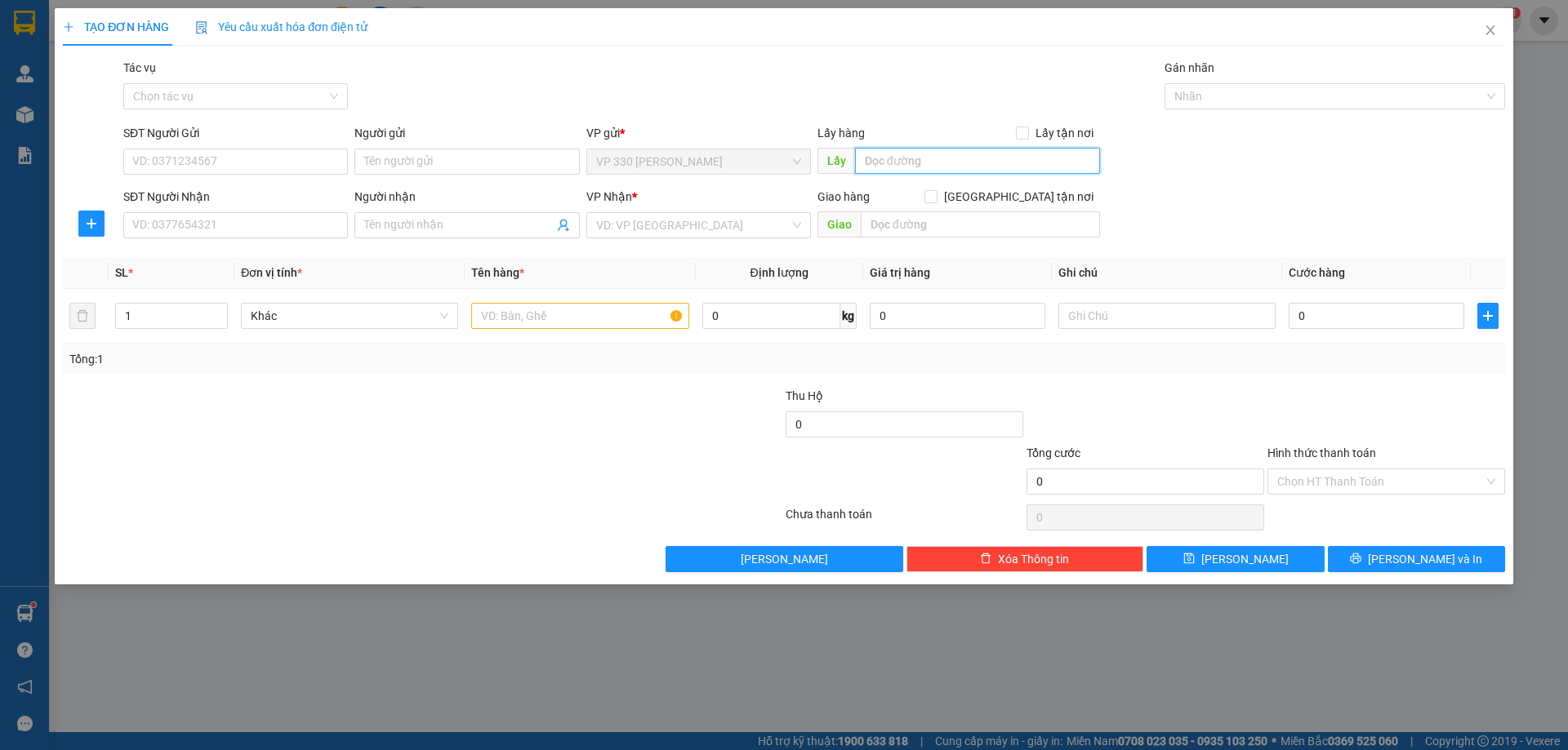
click at [920, 166] on input "text" at bounding box center [977, 161] width 245 height 26
type input "VP [PERSON_NAME]"
click at [220, 225] on input "SĐT Người Nhận" at bounding box center [236, 225] width 225 height 26
type input "0869399870"
click at [260, 161] on input "SĐT Người Gửi" at bounding box center [236, 161] width 225 height 26
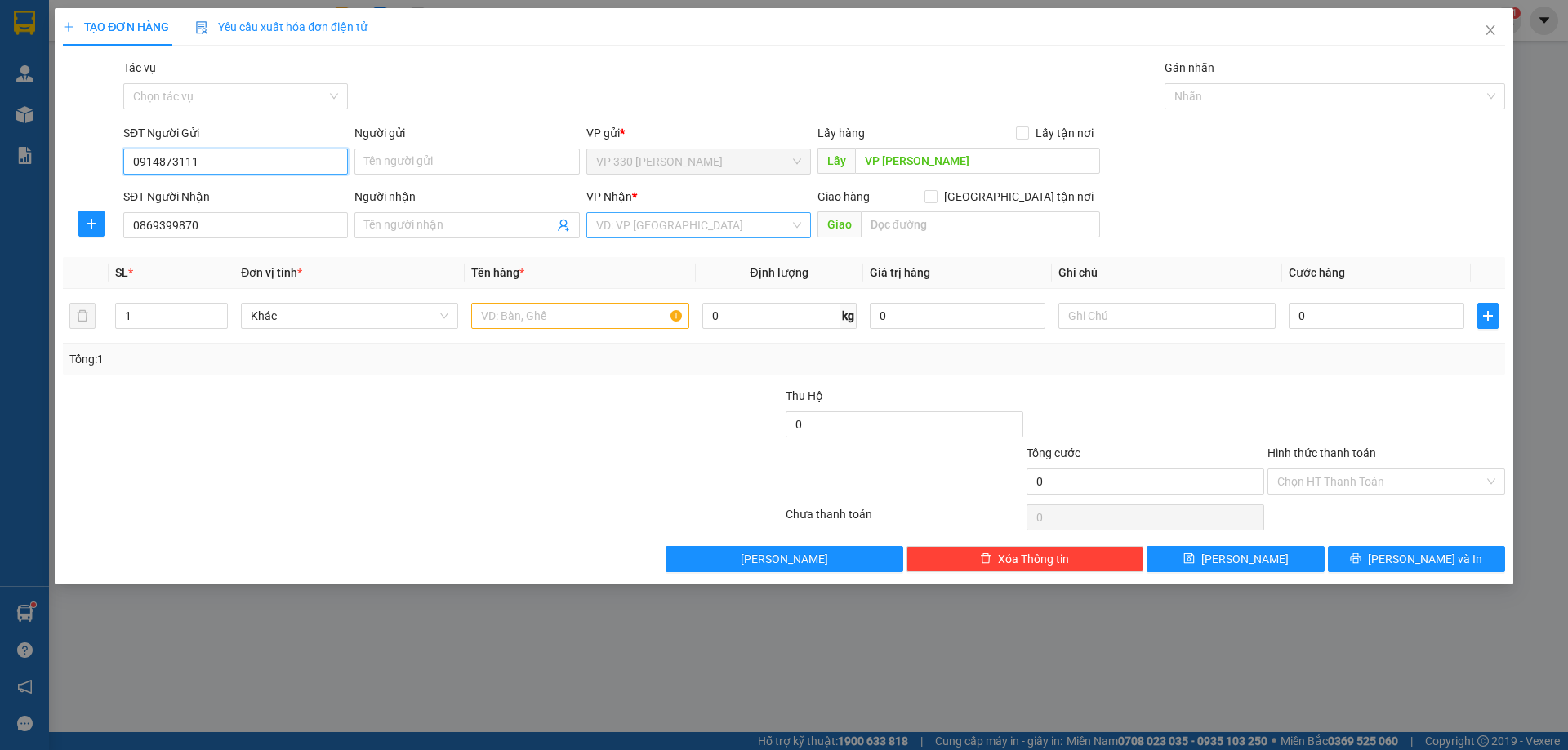
type input "0914873111"
click at [689, 224] on input "search" at bounding box center [692, 225] width 194 height 25
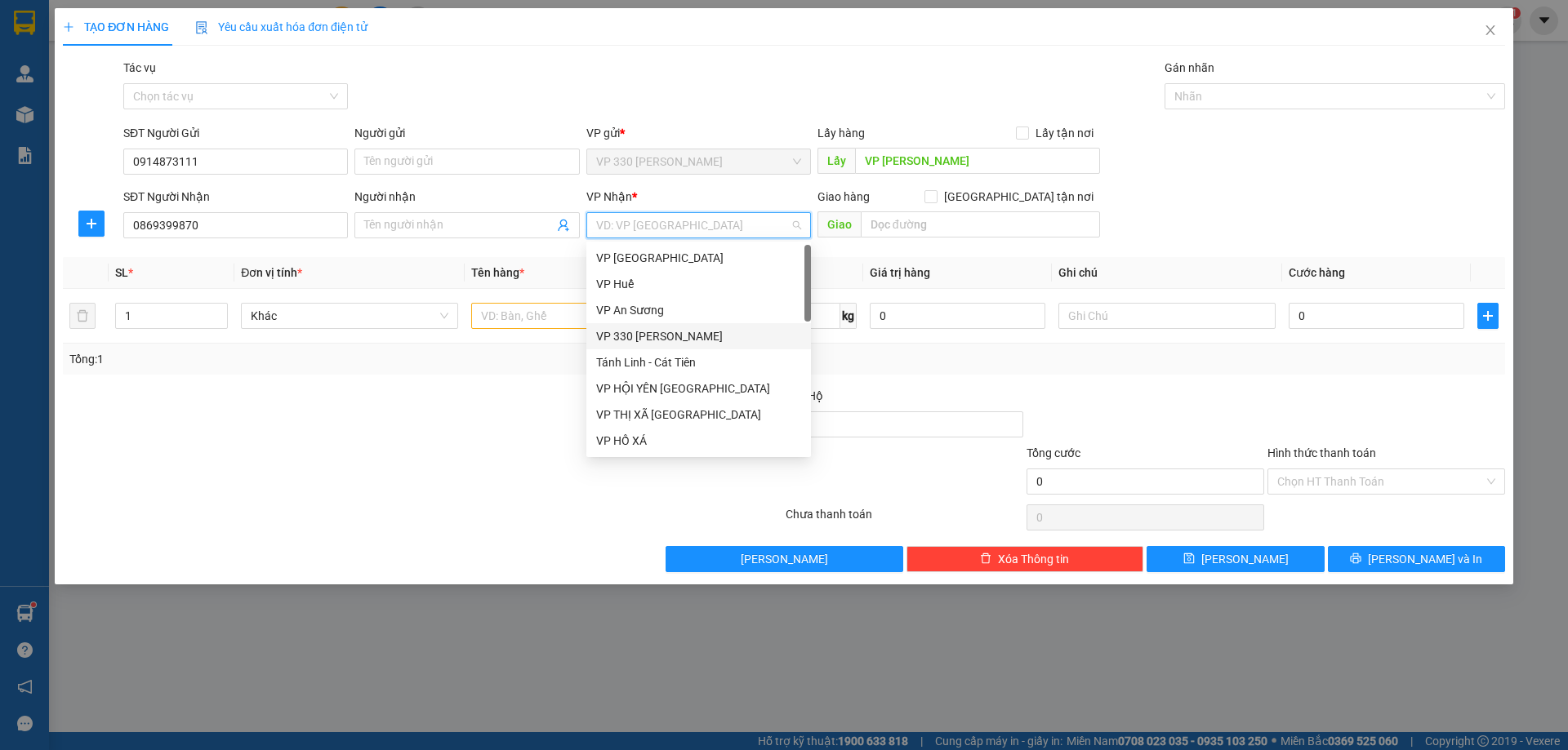
scroll to position [82, 0]
click at [656, 412] on div "VP [GEOGRAPHIC_DATA]" at bounding box center [698, 412] width 205 height 18
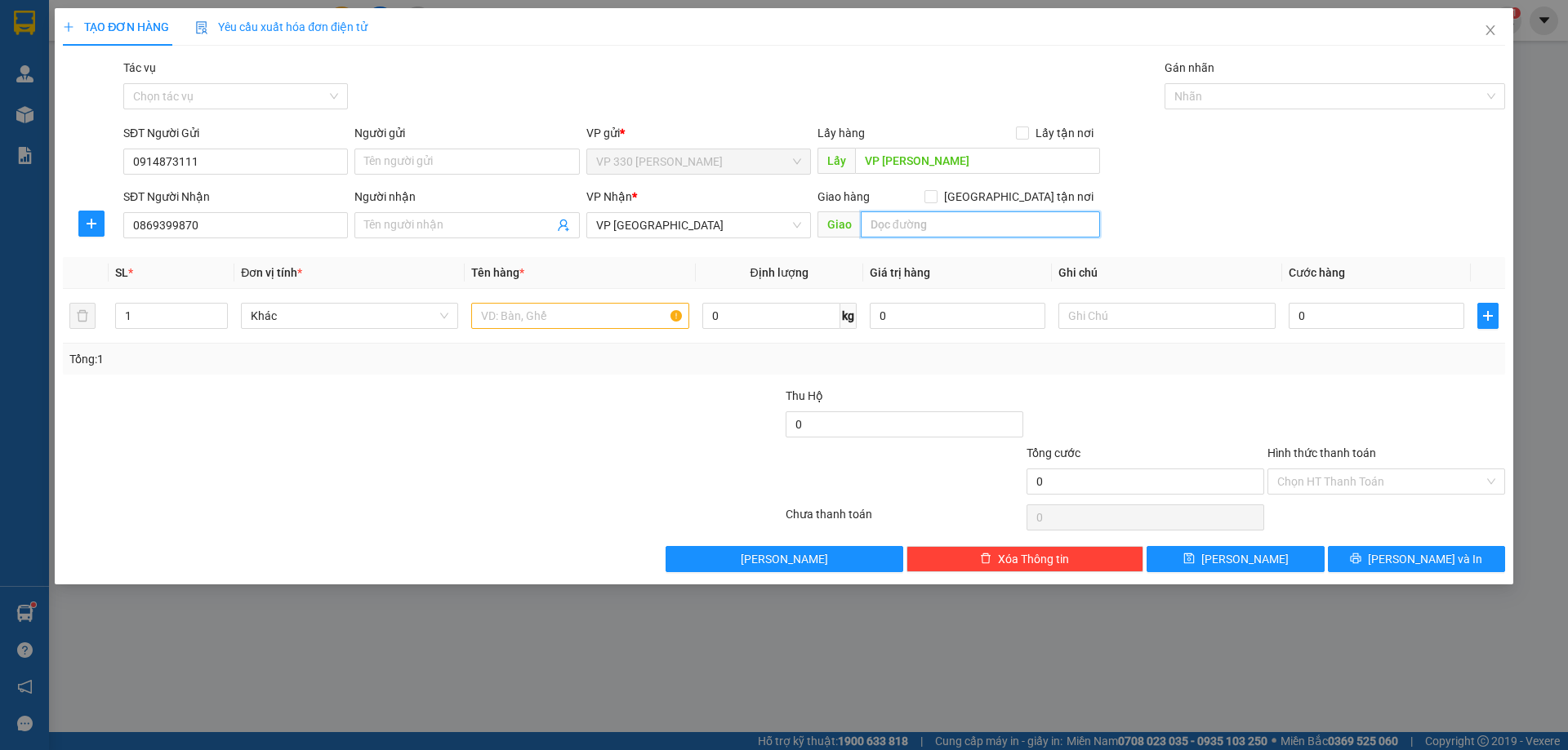
click at [937, 220] on input "text" at bounding box center [980, 225] width 239 height 26
type input "524 CM T8"
click at [558, 318] on input "text" at bounding box center [579, 315] width 217 height 26
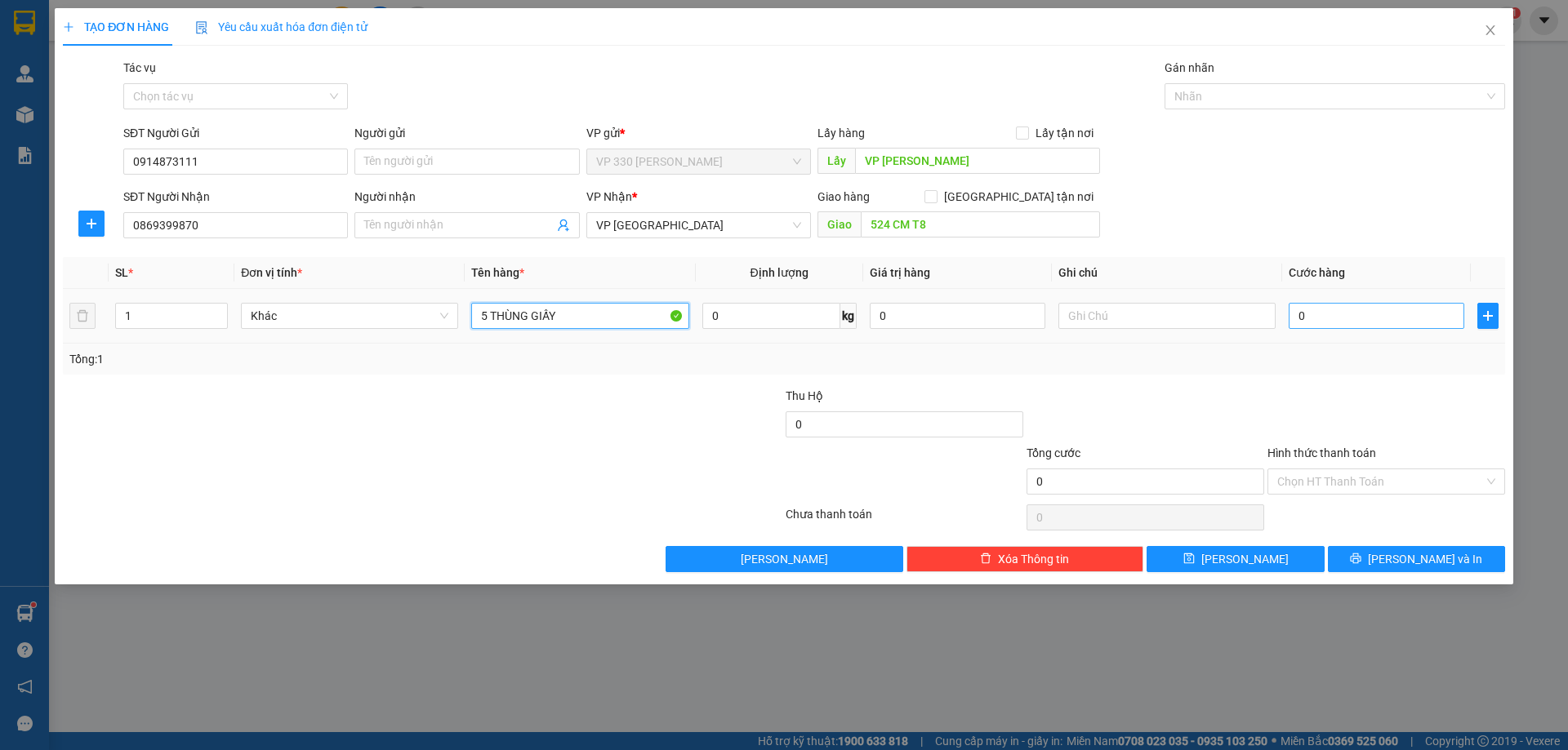
type input "5 THÙNG GIẤY"
click at [1328, 315] on input "0" at bounding box center [1376, 315] width 176 height 26
type input "3"
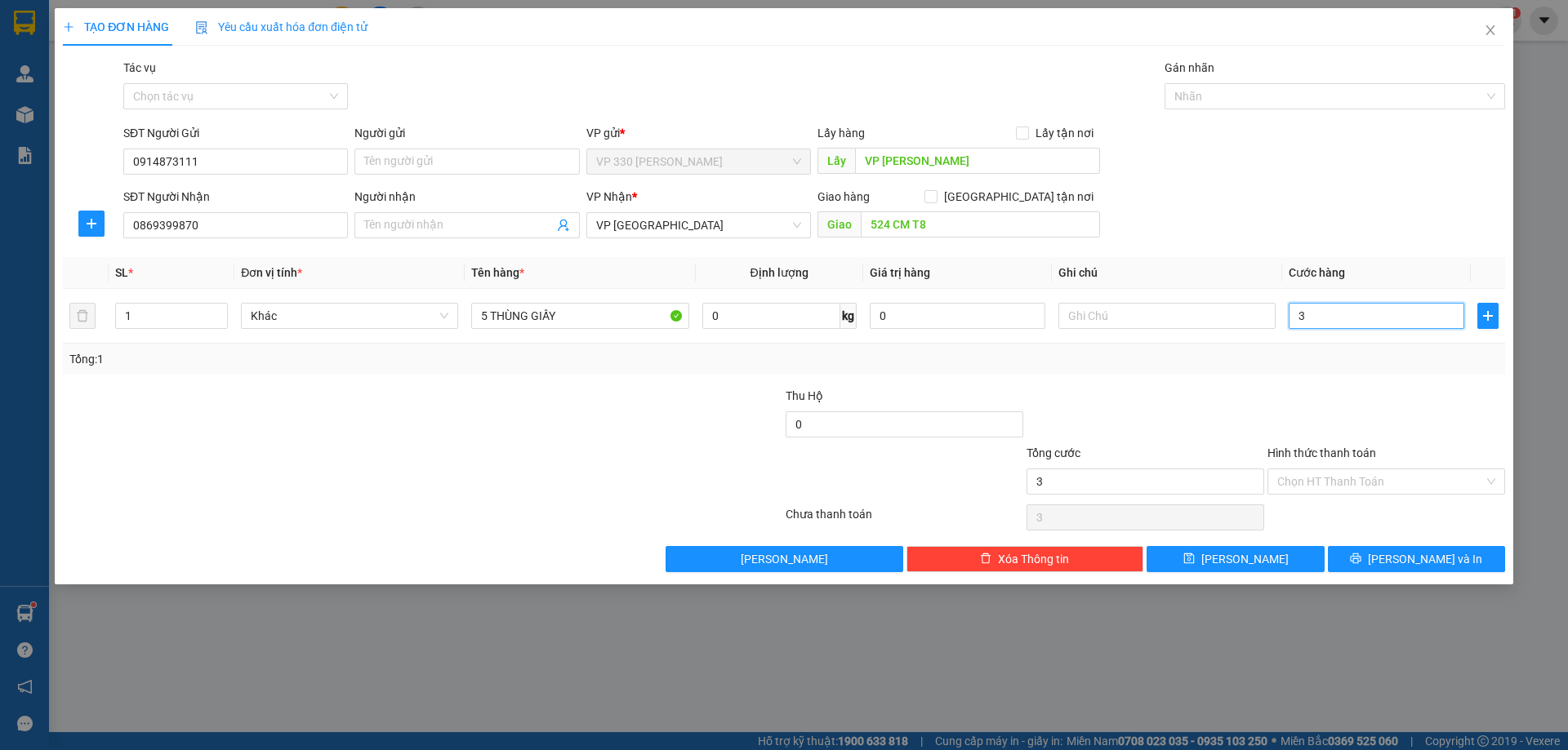
type input "30"
type input "300"
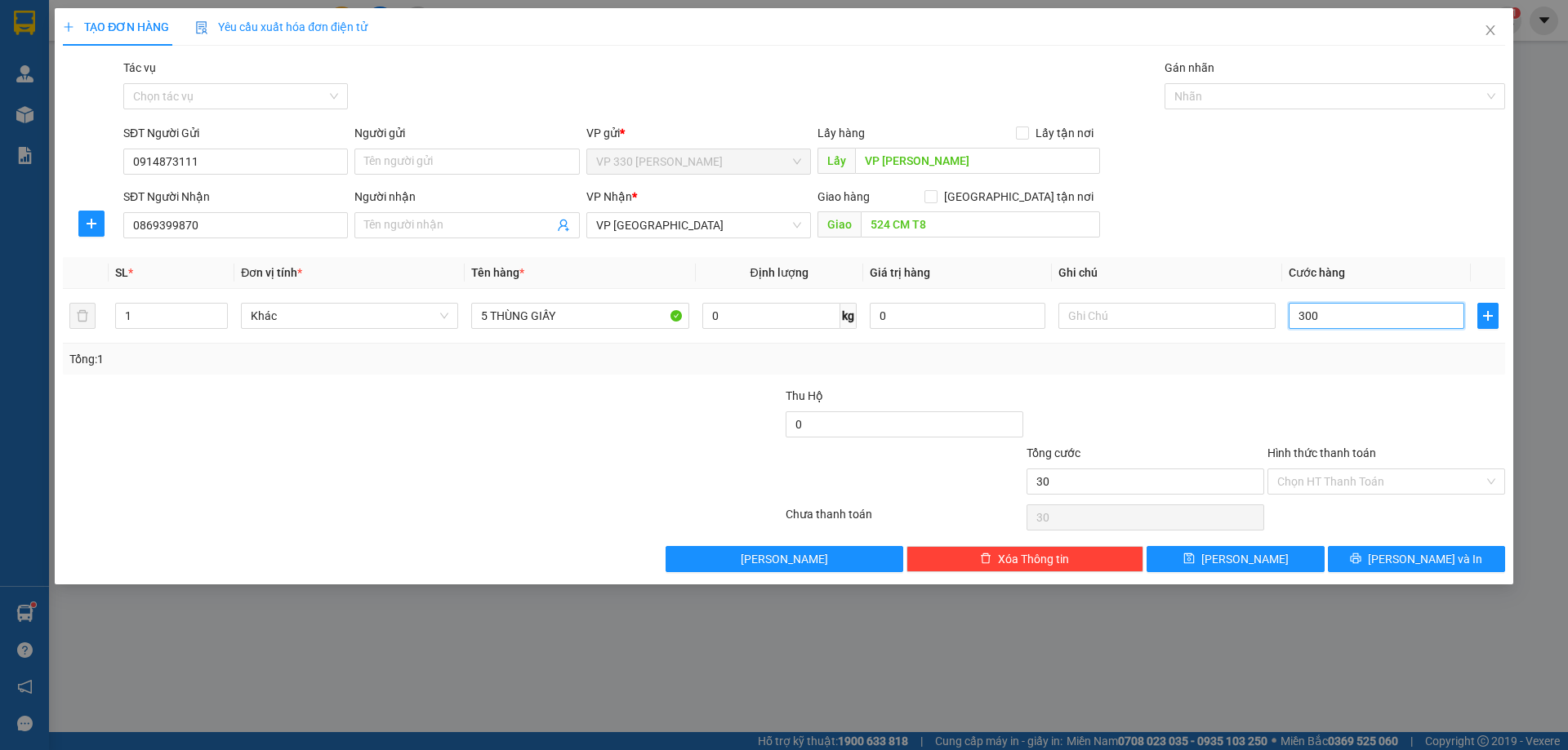
type input "300"
type input "3.000"
type input "30.000"
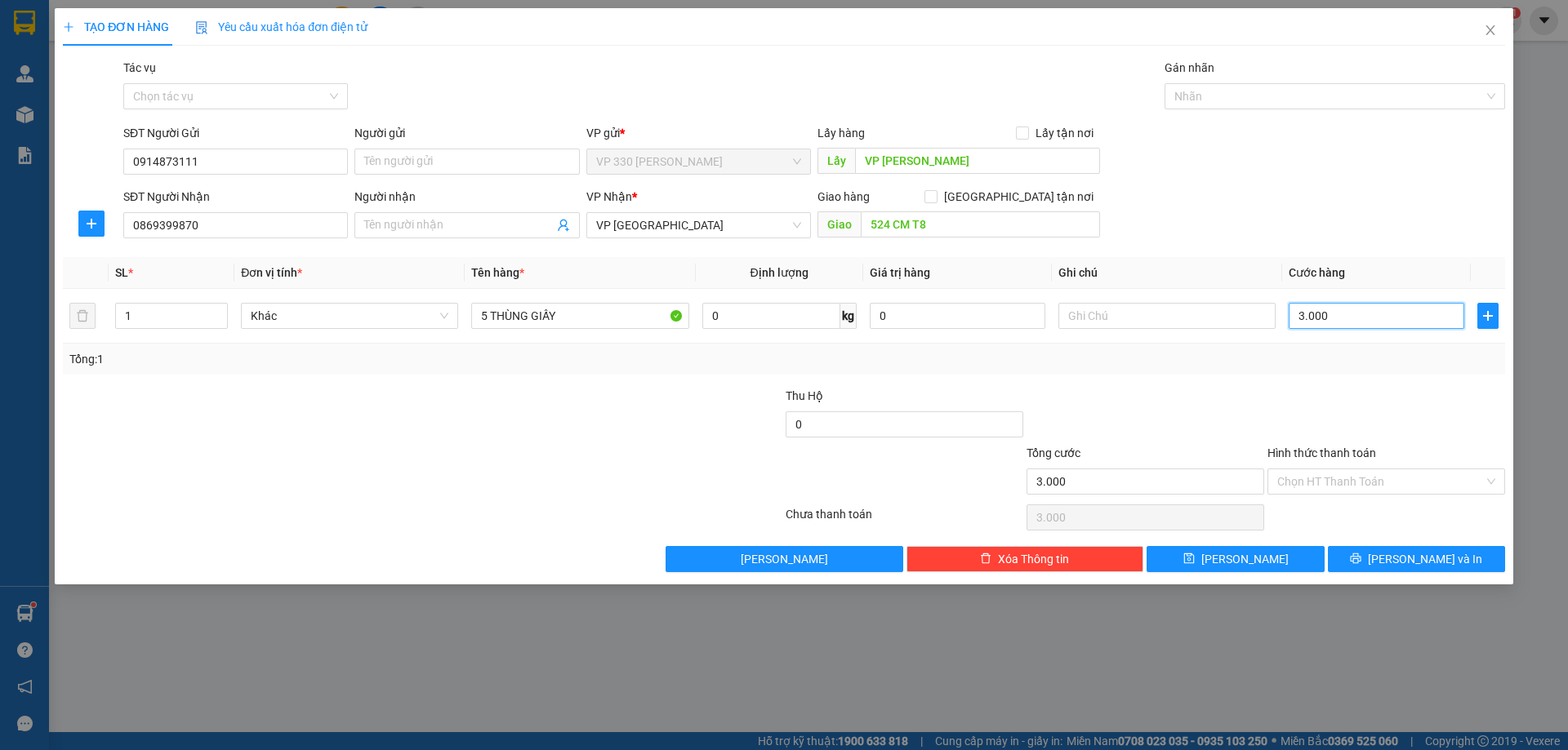
type input "30.000"
type input "300.000"
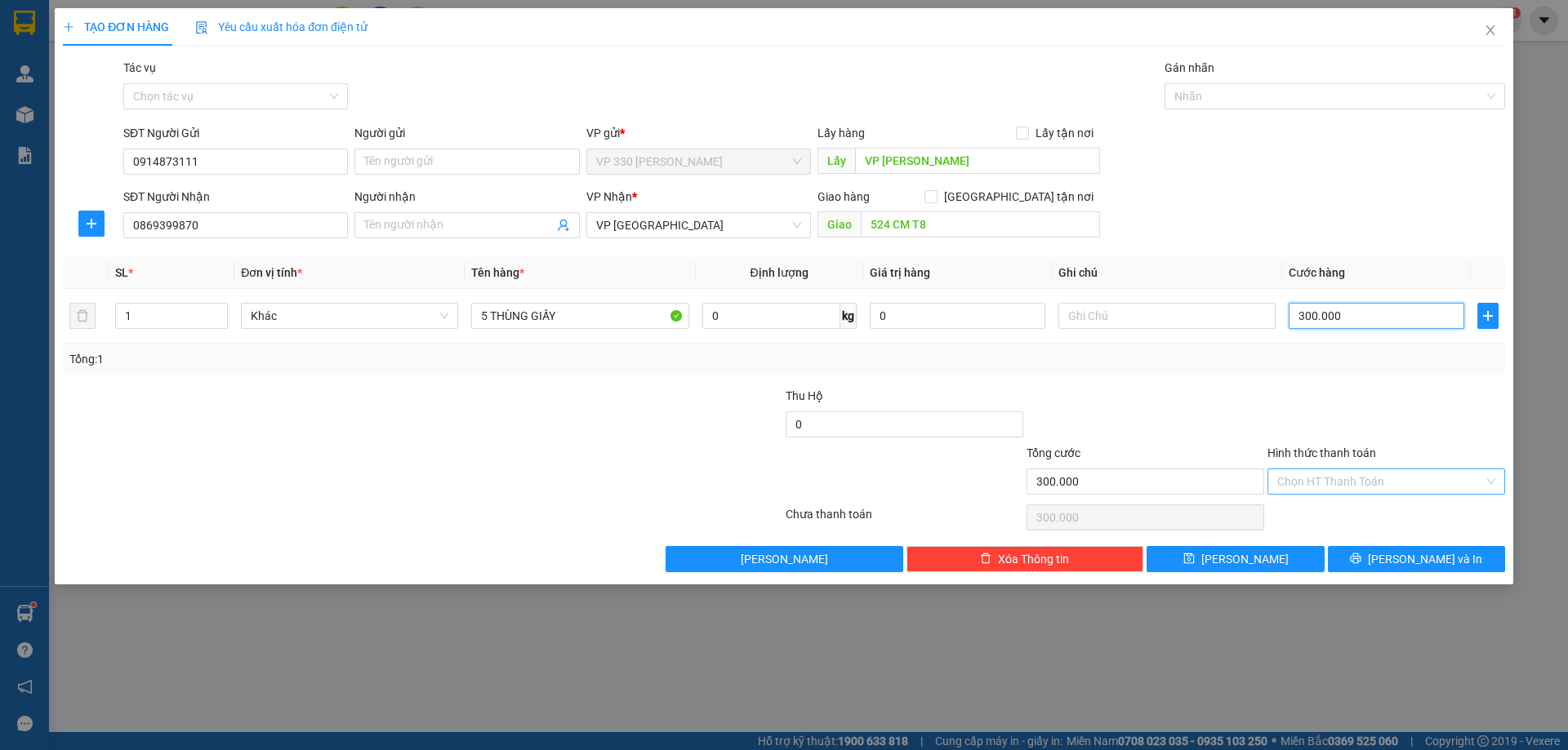
type input "300.000"
click at [1365, 485] on input "Hình thức thanh toán" at bounding box center [1380, 481] width 206 height 25
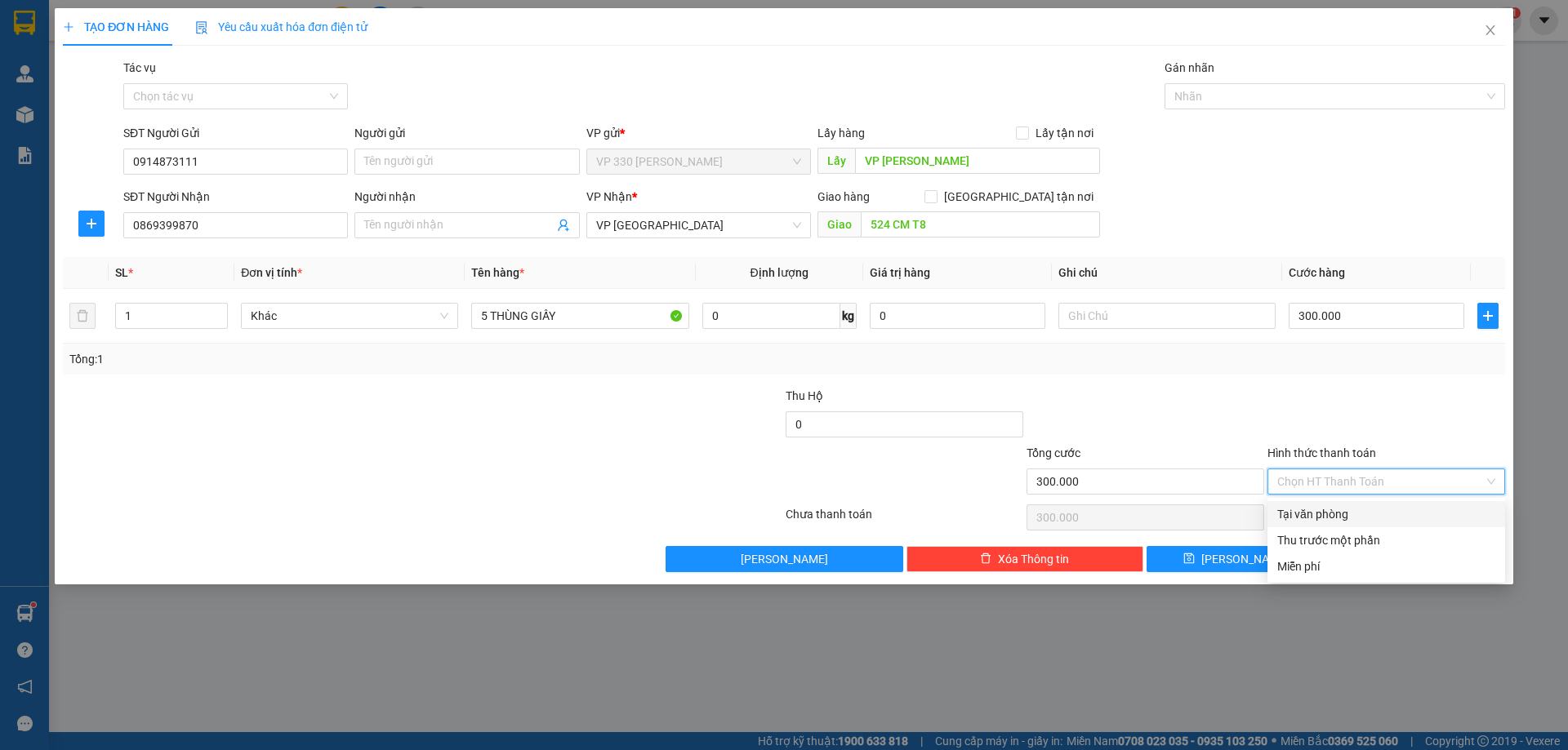
click at [1351, 515] on div "Tại văn phòng" at bounding box center [1386, 515] width 218 height 18
type input "0"
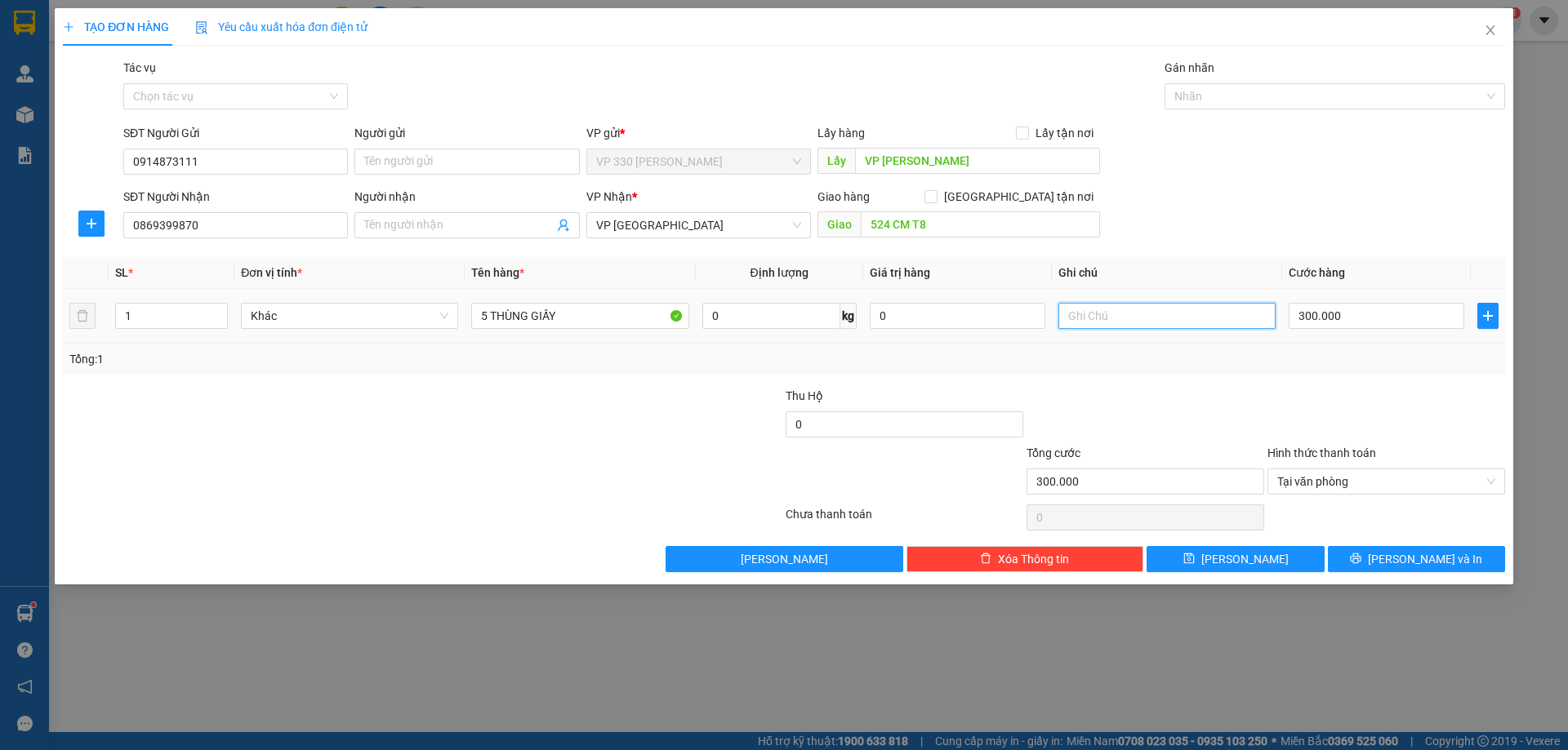
click at [1133, 322] on input "text" at bounding box center [1167, 315] width 217 height 26
type input "CK 0909"
click at [1405, 564] on span "[PERSON_NAME] và In" at bounding box center [1425, 559] width 115 height 18
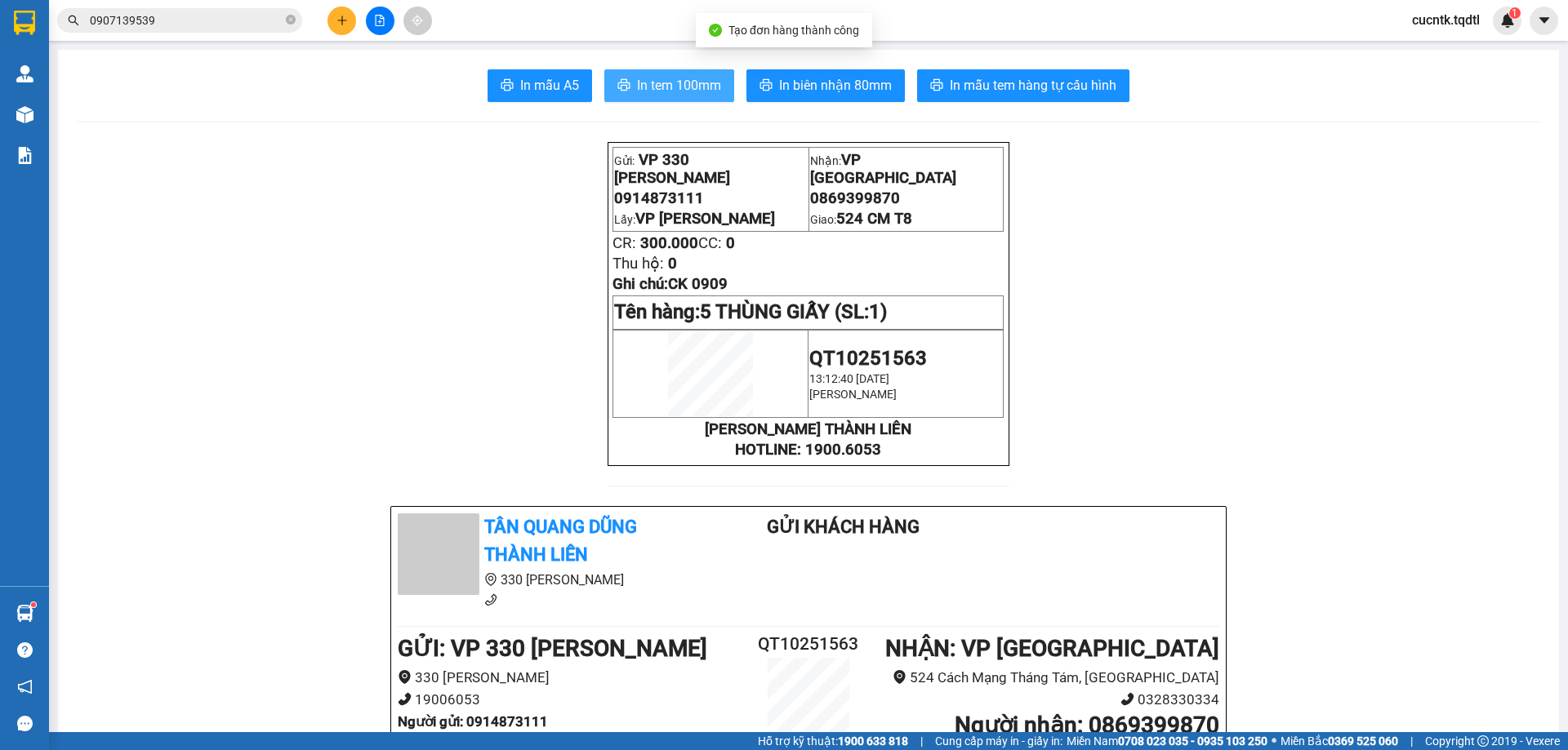
click at [687, 87] on span "In tem 100mm" at bounding box center [678, 85] width 84 height 20
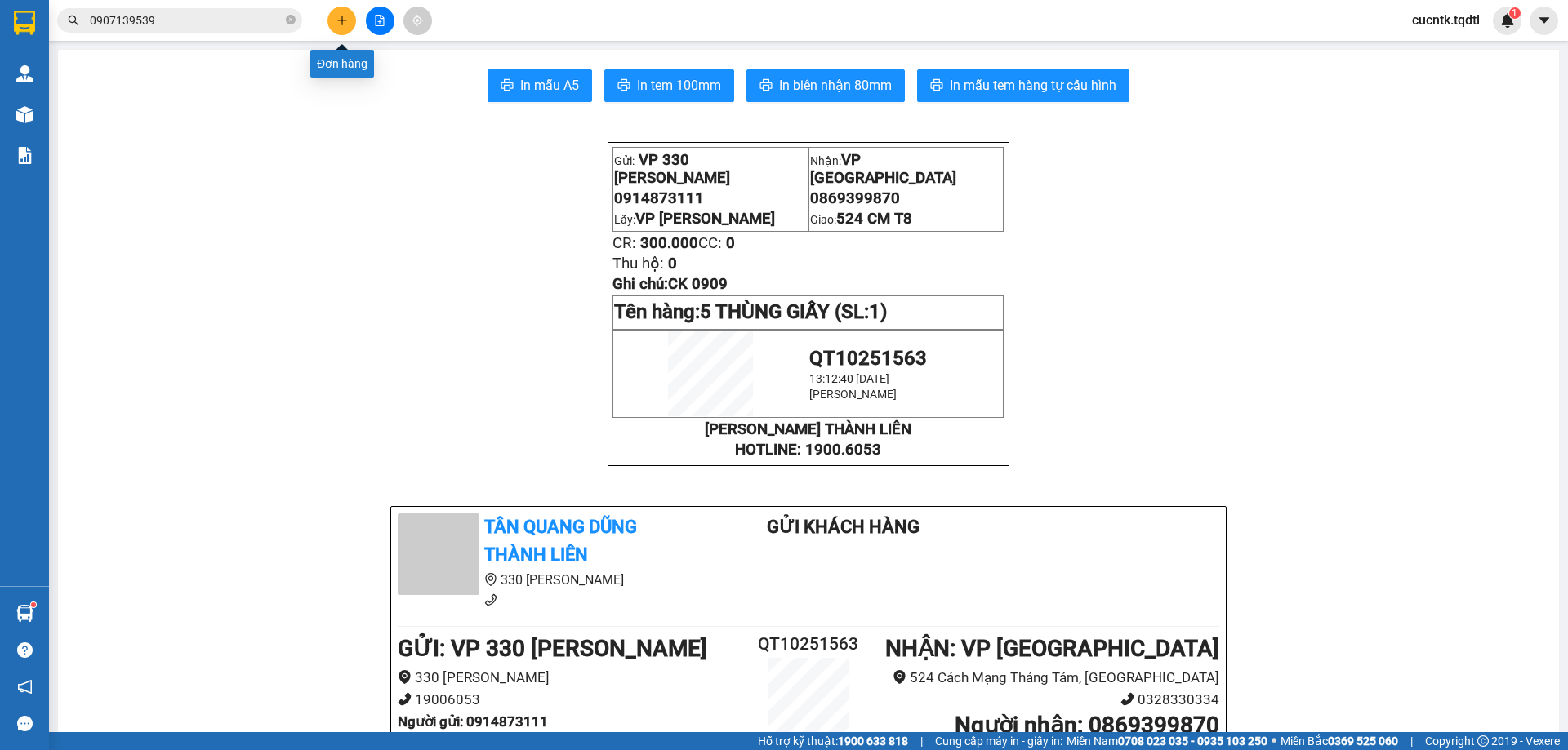
click at [346, 22] on icon "plus" at bounding box center [342, 20] width 12 height 12
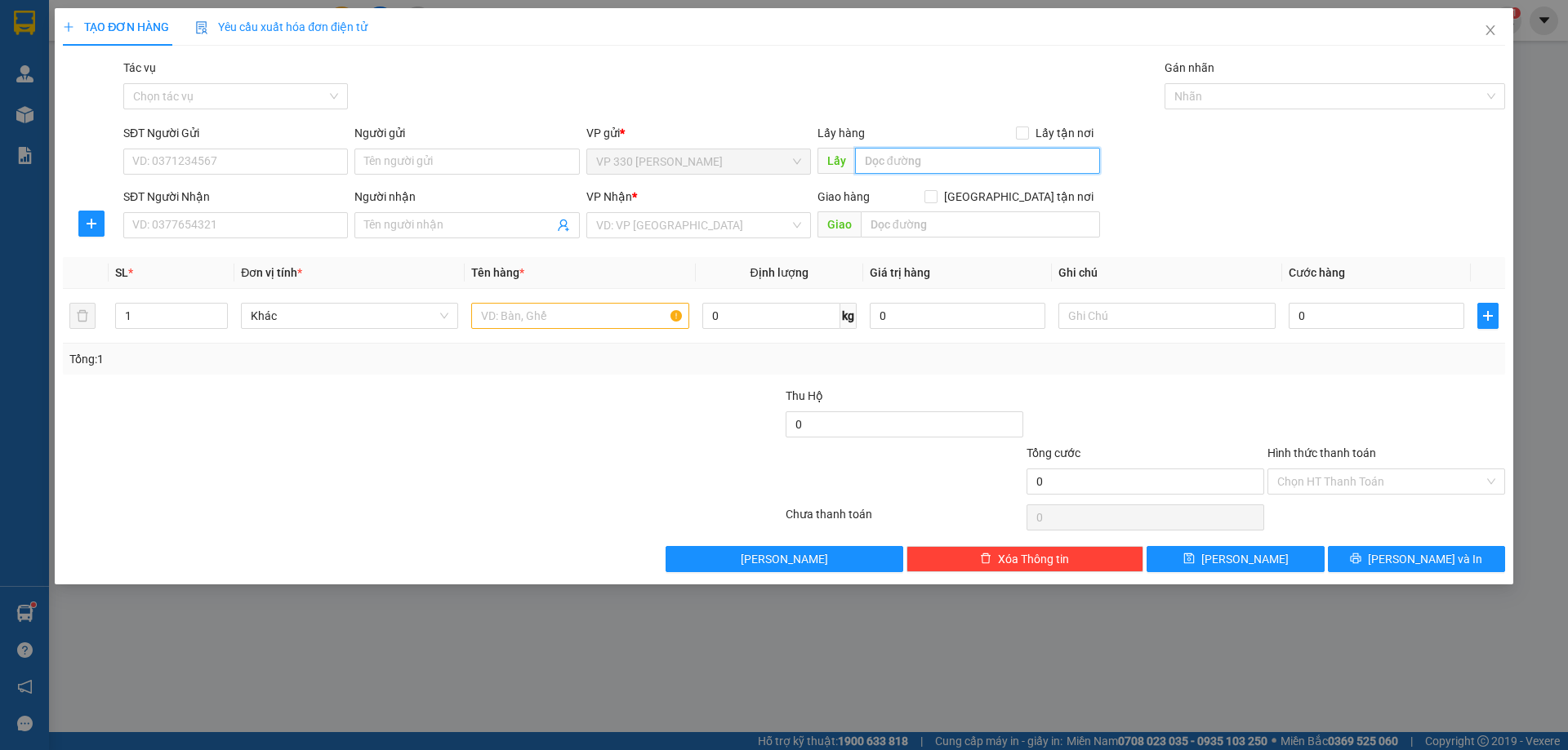
click at [988, 165] on input "text" at bounding box center [977, 161] width 245 height 26
type input "VP [PERSON_NAME]"
click at [291, 224] on input "SĐT Người Nhận" at bounding box center [236, 225] width 225 height 26
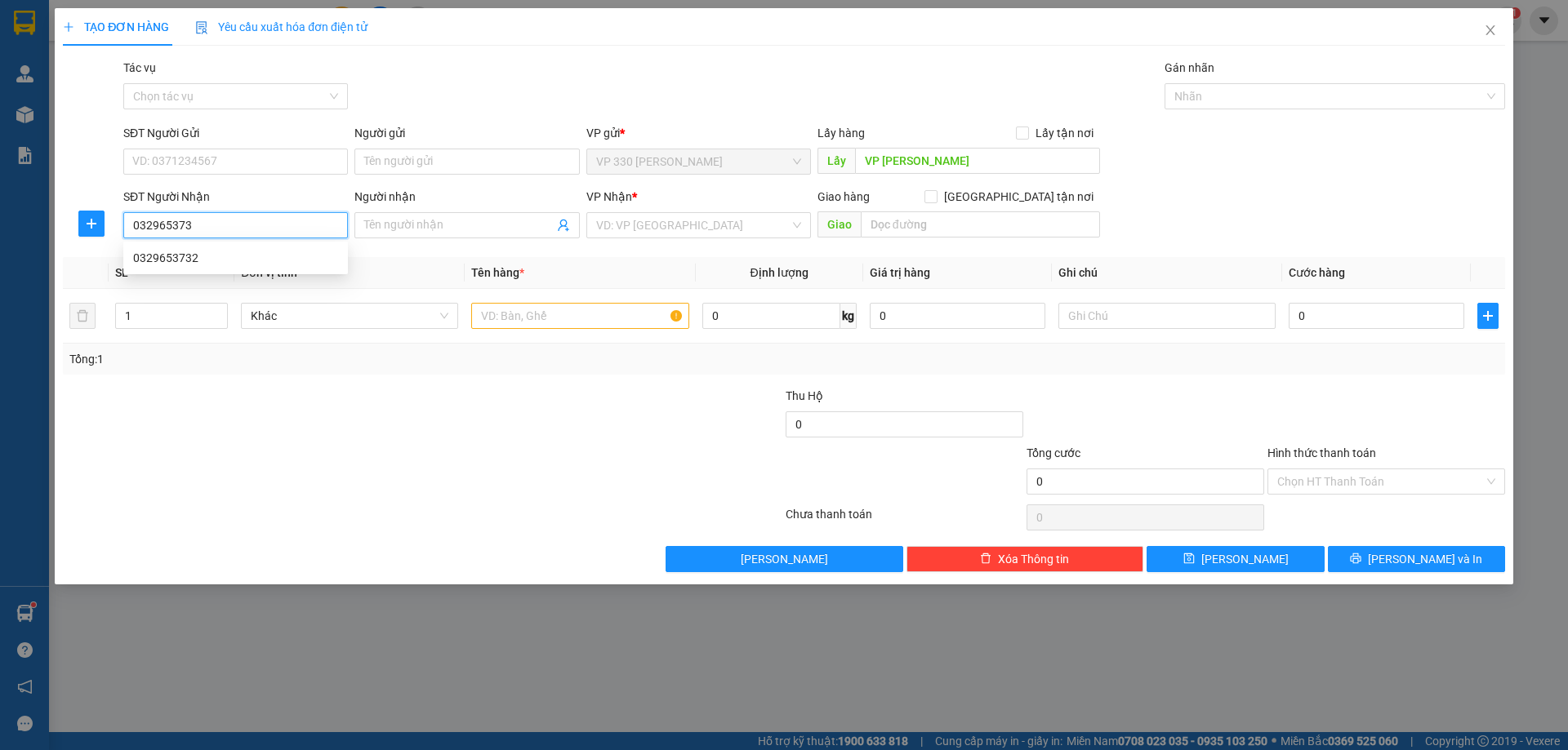
type input "0329653732"
click at [268, 261] on div "0329653732" at bounding box center [235, 258] width 205 height 18
type input "GIA NGHĨA"
type input "100.000"
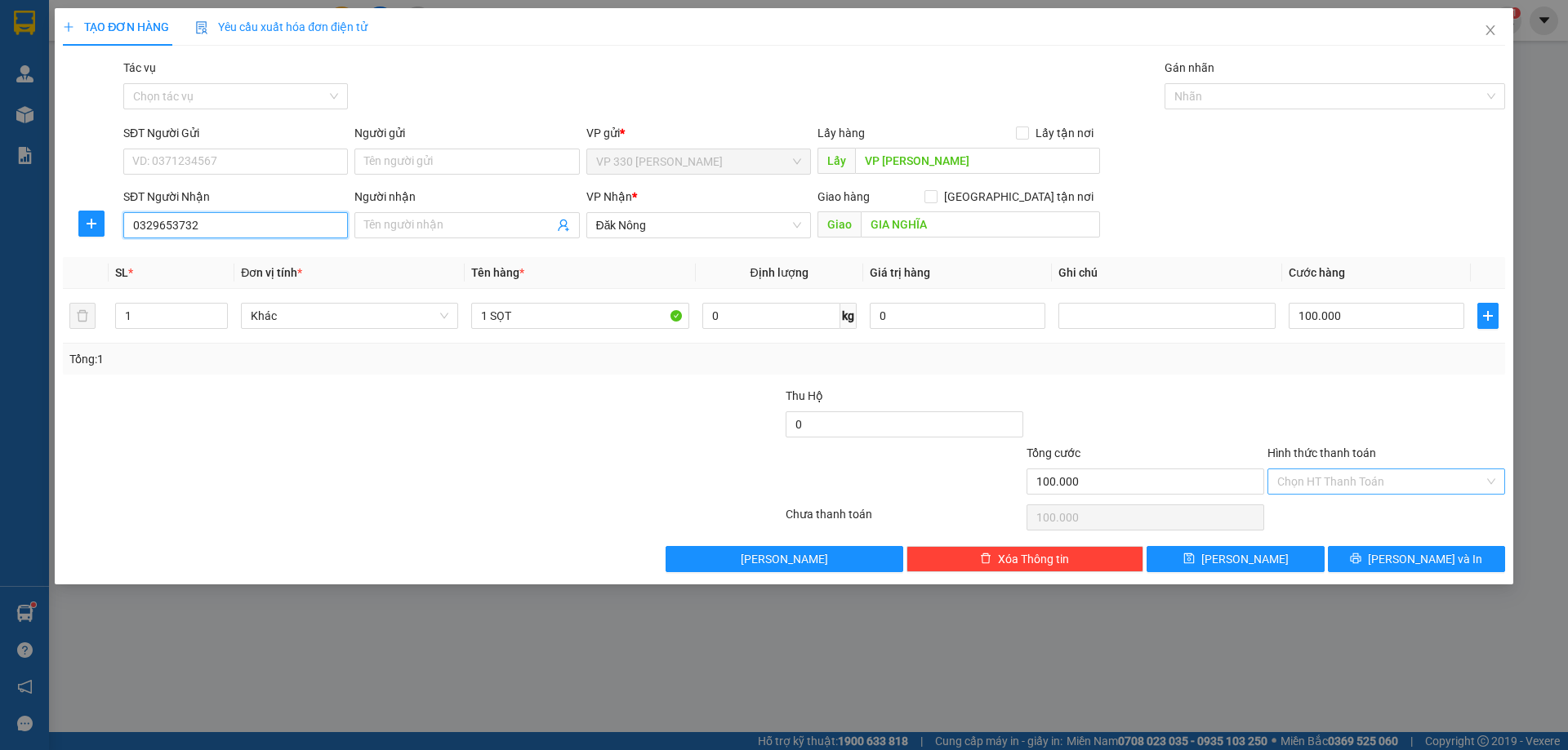
type input "0329653732"
click at [1429, 475] on input "Hình thức thanh toán" at bounding box center [1380, 481] width 206 height 25
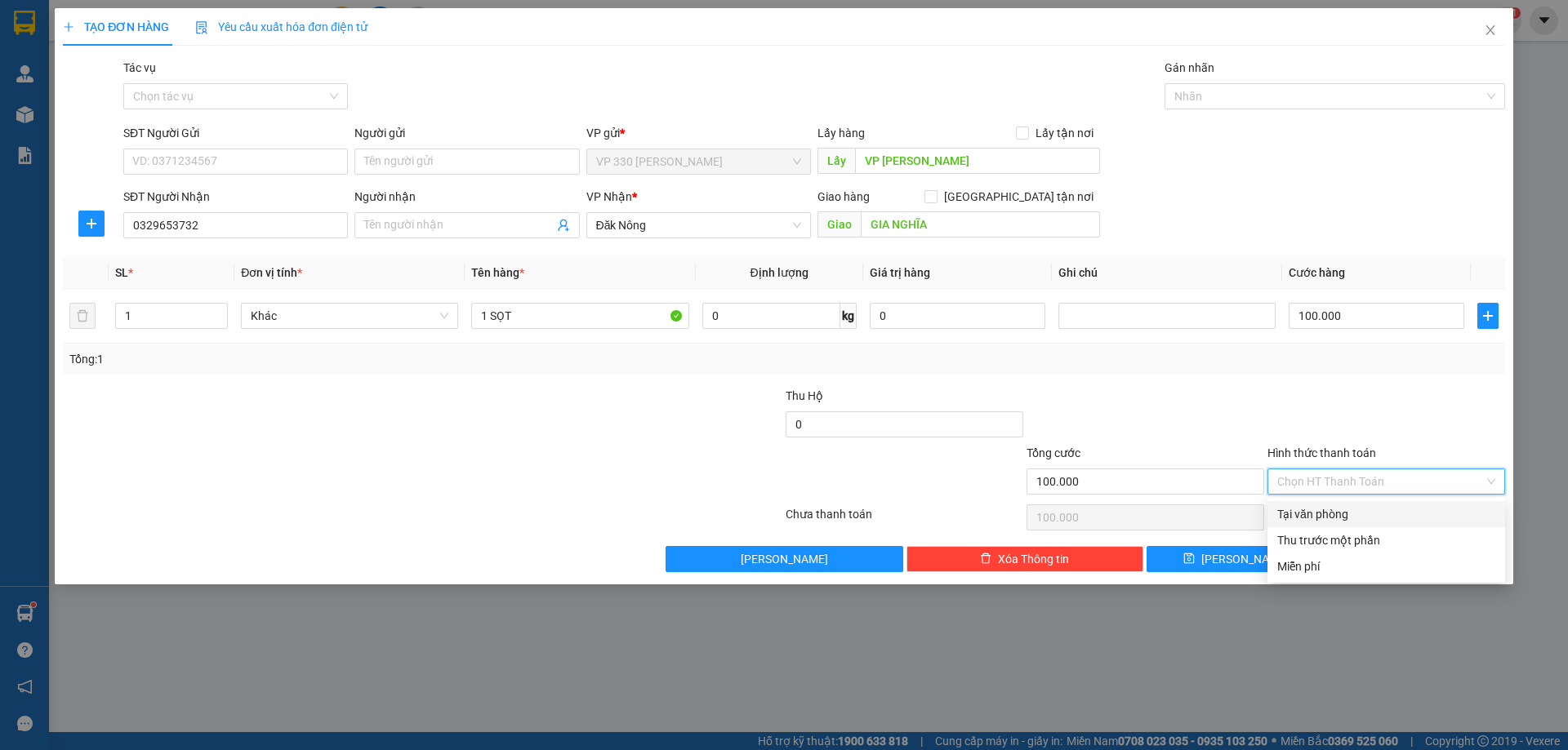
click at [1366, 512] on div "Tại văn phòng" at bounding box center [1386, 515] width 218 height 18
type input "0"
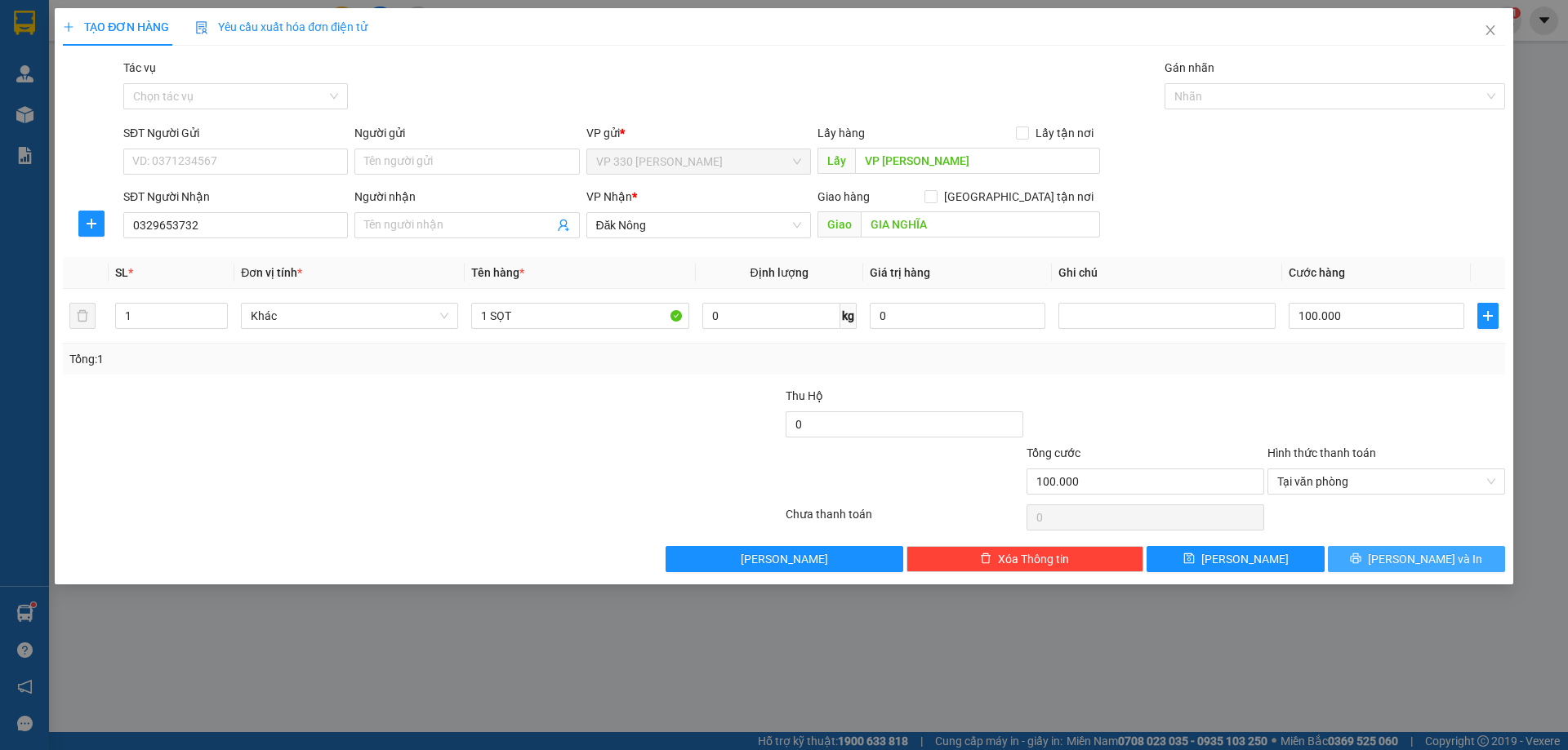
click at [1379, 549] on button "[PERSON_NAME] và In" at bounding box center [1416, 559] width 177 height 26
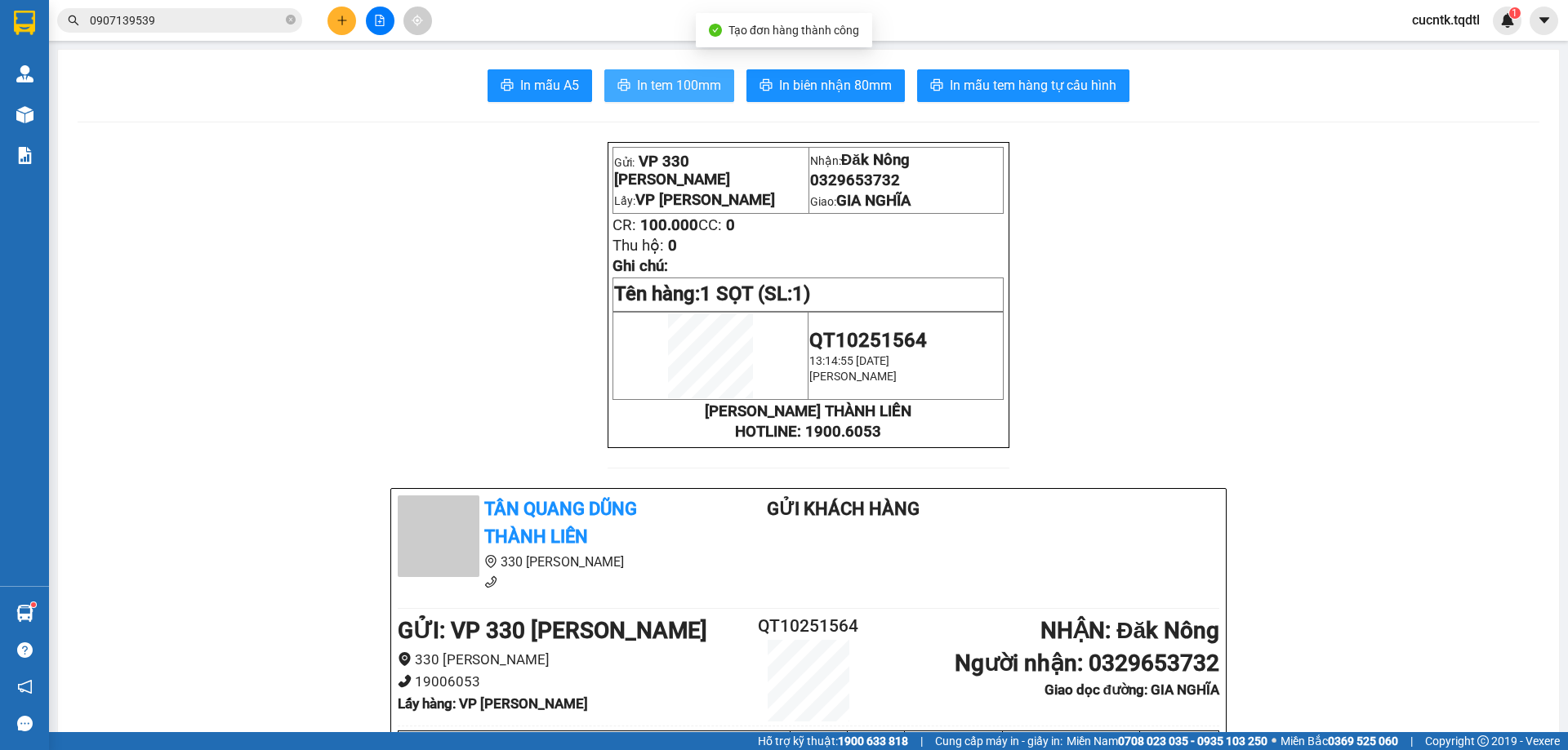
click at [646, 77] on span "In tem 100mm" at bounding box center [678, 85] width 84 height 20
